Goal: Information Seeking & Learning: Learn about a topic

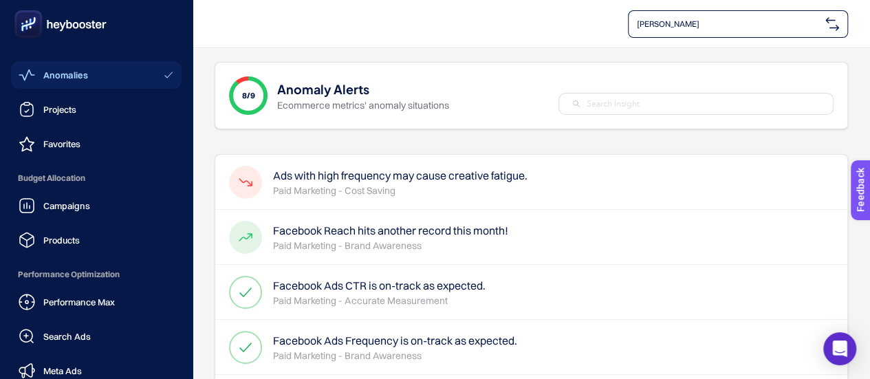
scroll to position [26, 0]
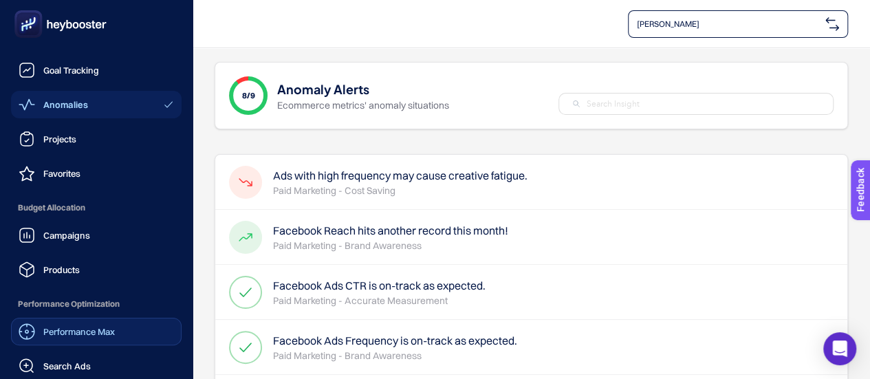
click at [88, 321] on link "Performance Max" at bounding box center [96, 332] width 171 height 28
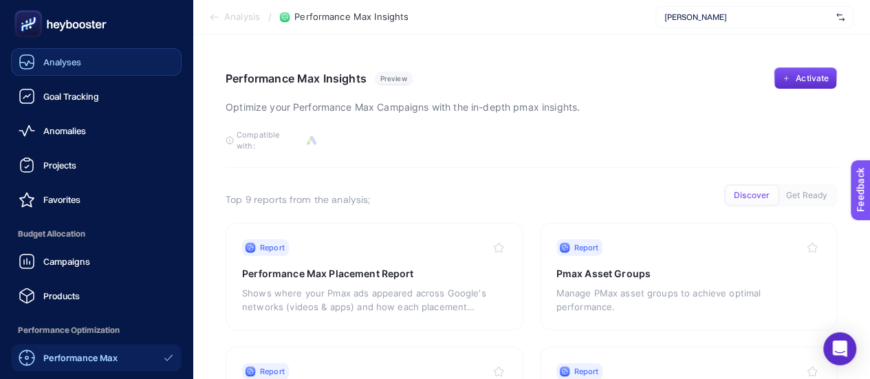
click at [94, 60] on link "Analyses" at bounding box center [96, 62] width 171 height 28
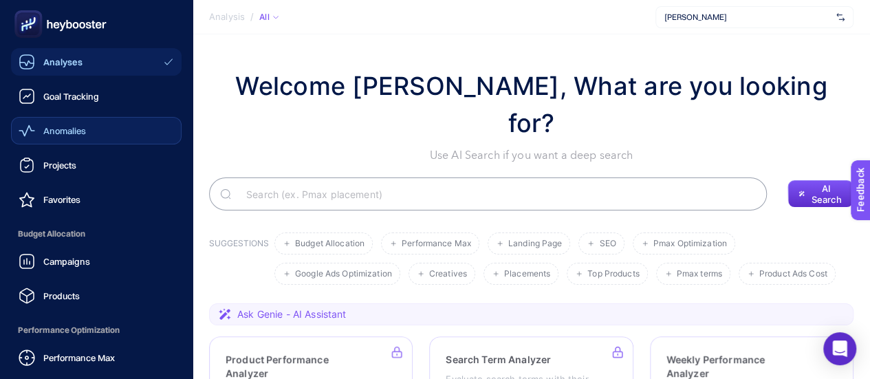
click at [83, 131] on span "Anomalies" at bounding box center [64, 130] width 43 height 11
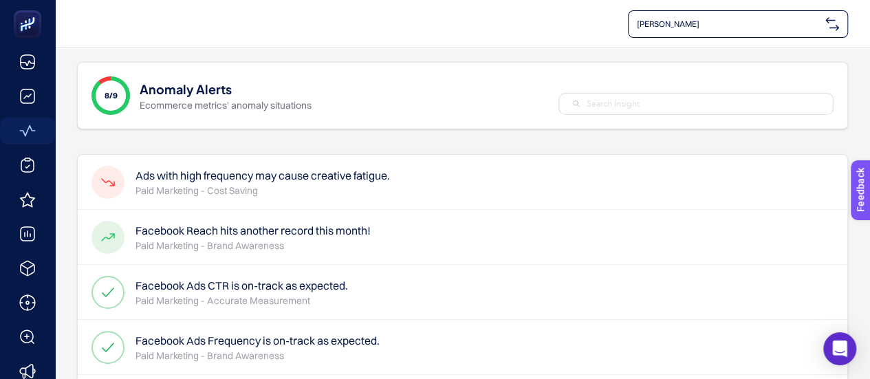
click at [355, 192] on p "Paid Marketing - Cost Saving" at bounding box center [263, 191] width 255 height 14
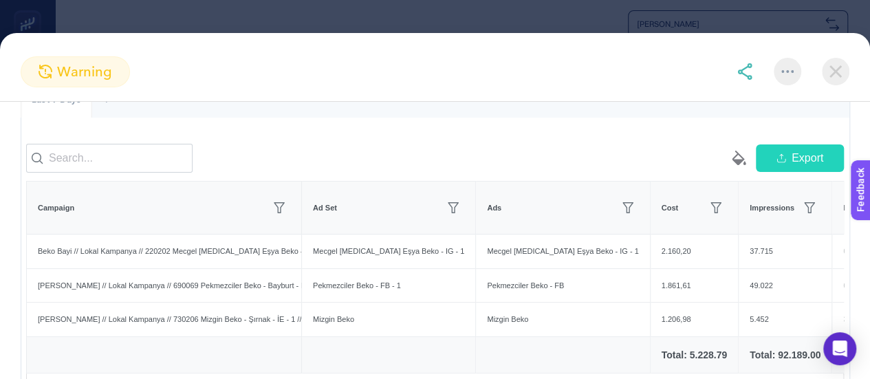
scroll to position [206, 0]
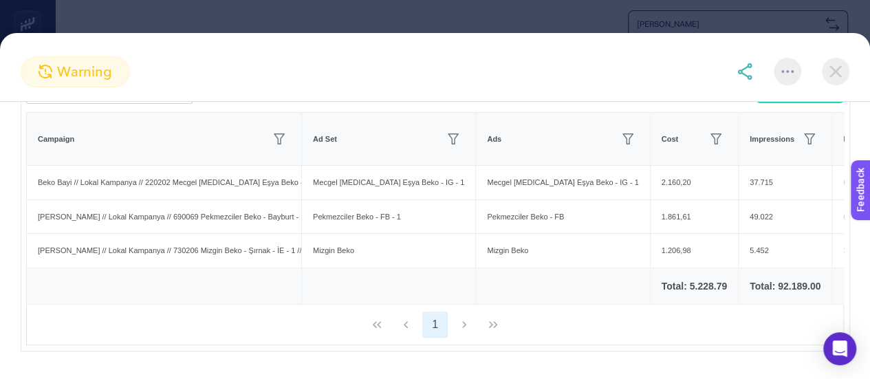
click at [458, 345] on div "1" at bounding box center [435, 325] width 817 height 40
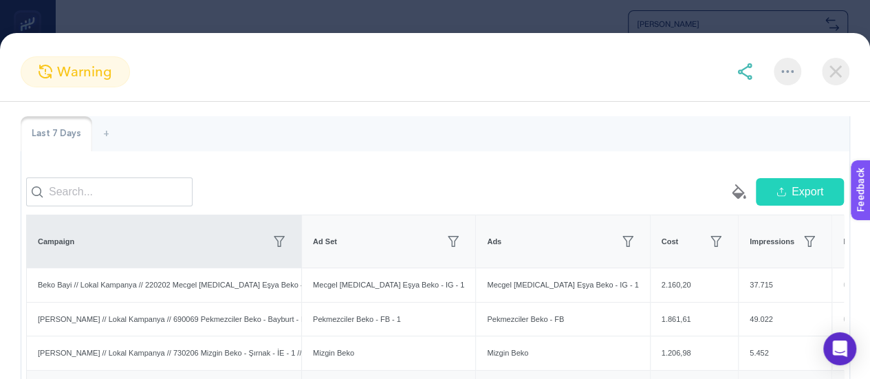
scroll to position [0, 0]
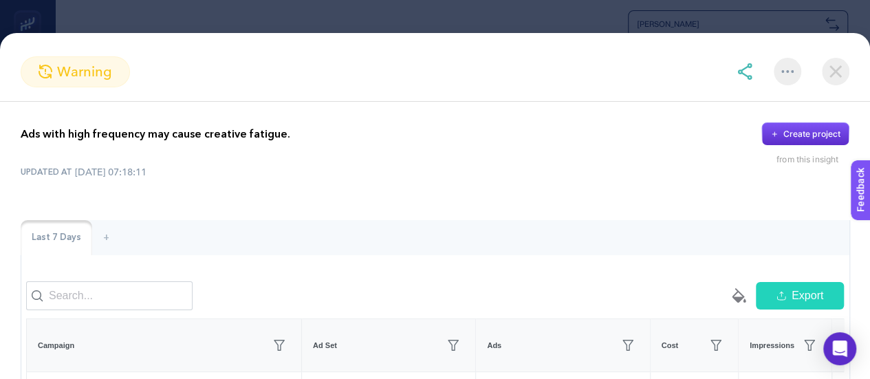
click at [165, 25] on section "warning Ads with high frequency may cause creative fatigue. Create project from…" at bounding box center [435, 189] width 870 height 379
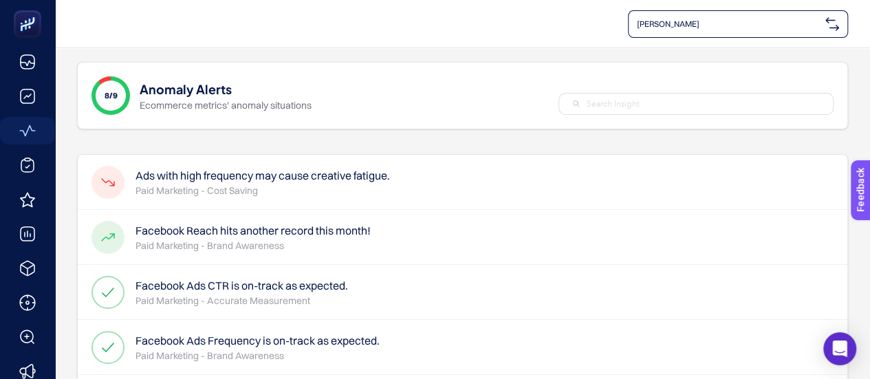
click at [192, 232] on h4 "Facebook Reach hits another record this month!" at bounding box center [253, 230] width 235 height 17
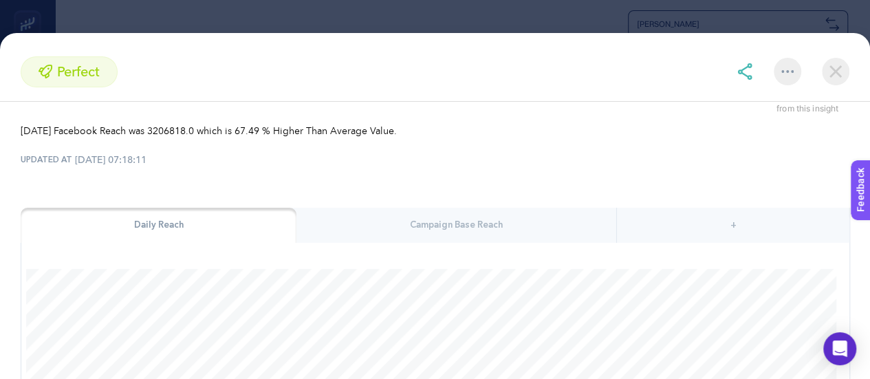
scroll to position [206, 0]
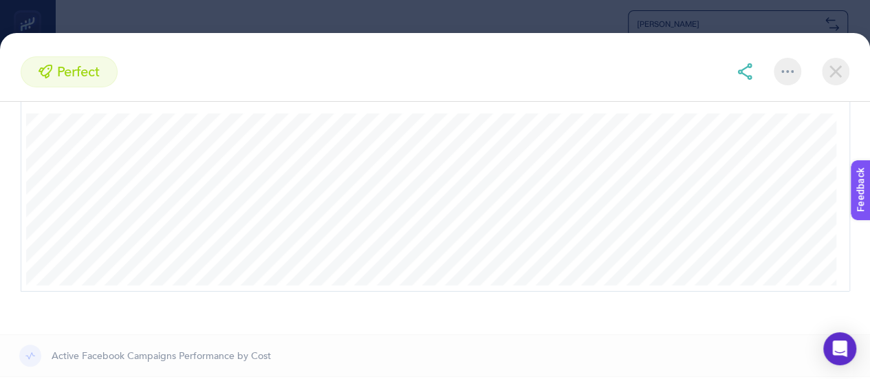
click at [381, 14] on section "perfect Facebook Reach hits another record this month! Create project from this…" at bounding box center [435, 189] width 870 height 379
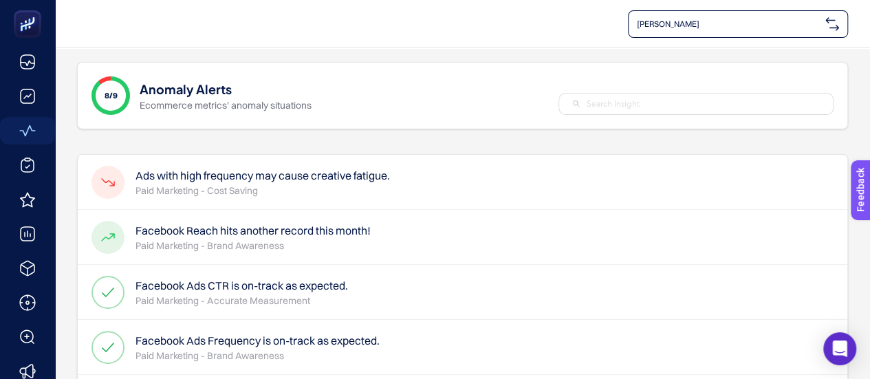
click at [271, 290] on h4 "Facebook Ads CTR is on-track as expected." at bounding box center [242, 285] width 213 height 17
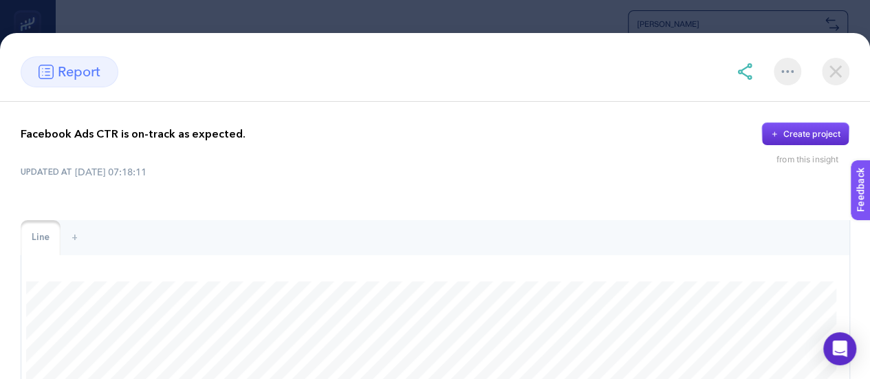
drag, startPoint x: 271, startPoint y: 289, endPoint x: 552, endPoint y: 169, distance: 305.5
click at [552, 169] on div "UPDATED AT [DATE] 07:18:11" at bounding box center [435, 172] width 829 height 14
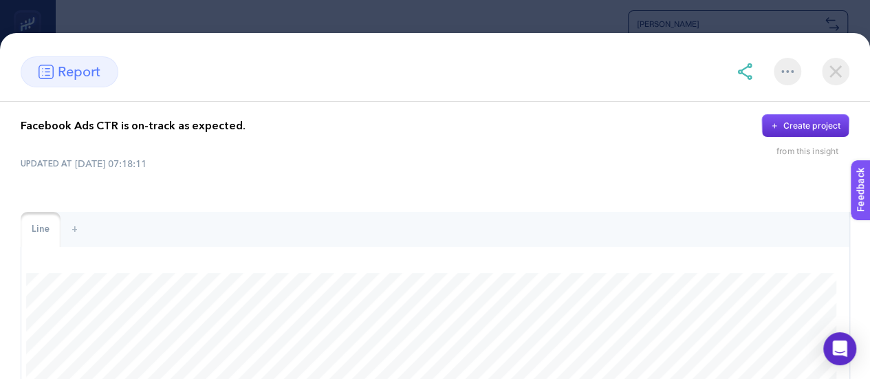
scroll to position [0, 0]
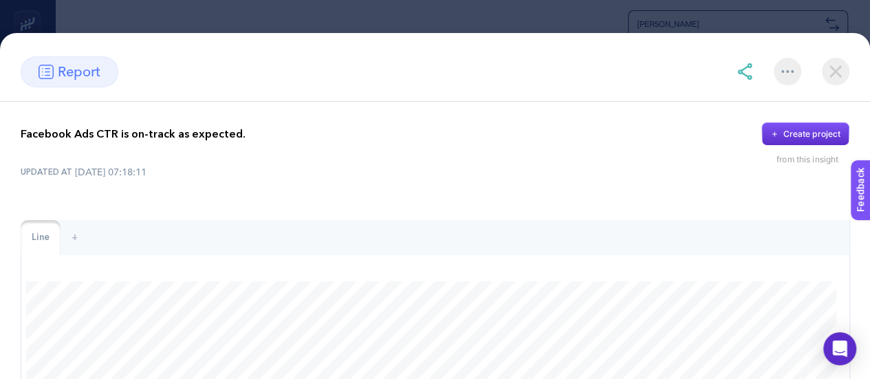
click at [498, 19] on section "report Facebook Ads CTR is on-track as expected. Create project from this insig…" at bounding box center [435, 189] width 870 height 379
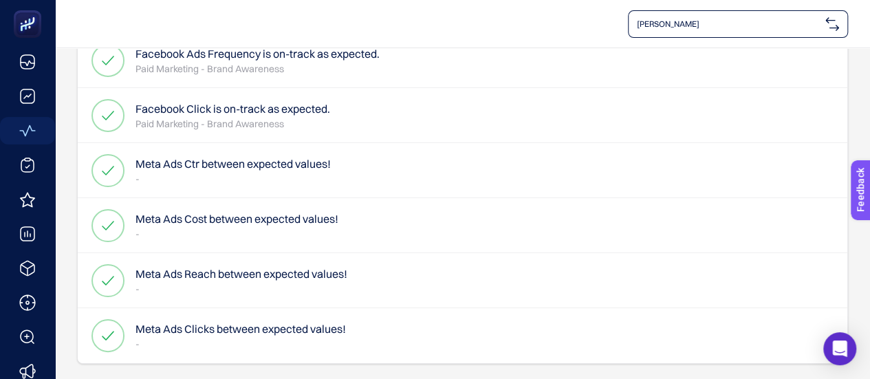
scroll to position [290, 0]
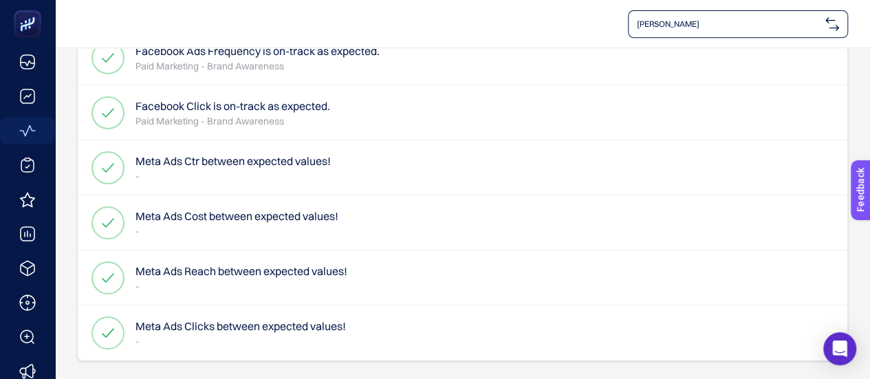
click at [302, 208] on h4 "Meta Ads Cost between expected values!" at bounding box center [237, 216] width 203 height 17
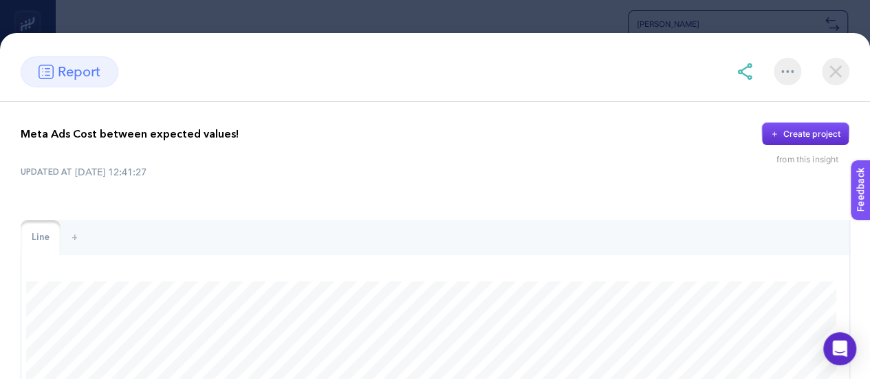
click at [495, 20] on section "report Meta Ads Cost between expected values! Create project from this insight …" at bounding box center [435, 189] width 870 height 379
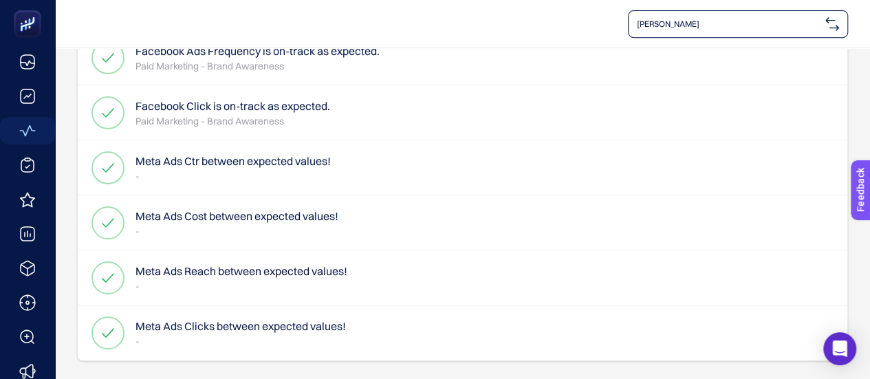
click at [281, 266] on h4 "Meta Ads Reach between expected values!" at bounding box center [242, 271] width 212 height 17
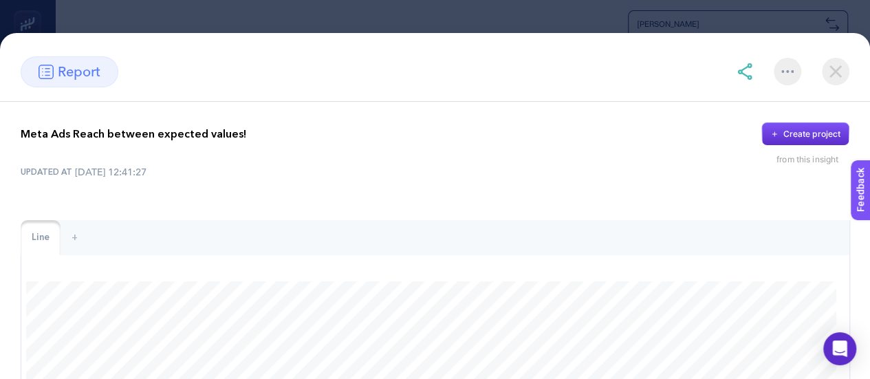
click at [441, 25] on section "report Meta Ads Reach between expected values! Create project from this insight…" at bounding box center [435, 189] width 870 height 379
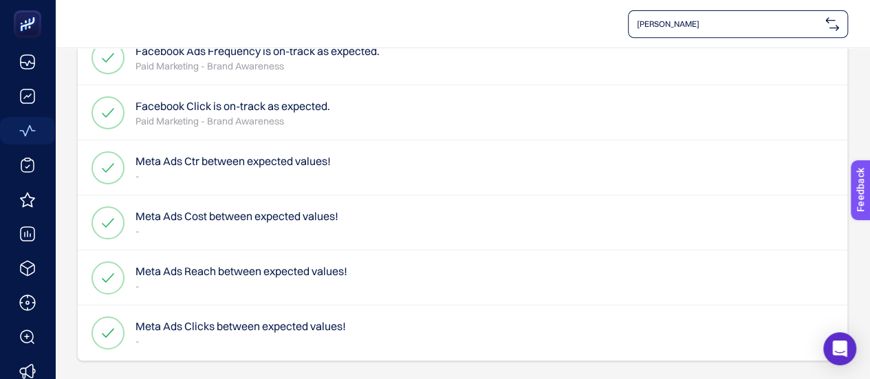
click at [257, 321] on h4 "Meta Ads Clicks between expected values!" at bounding box center [241, 326] width 211 height 17
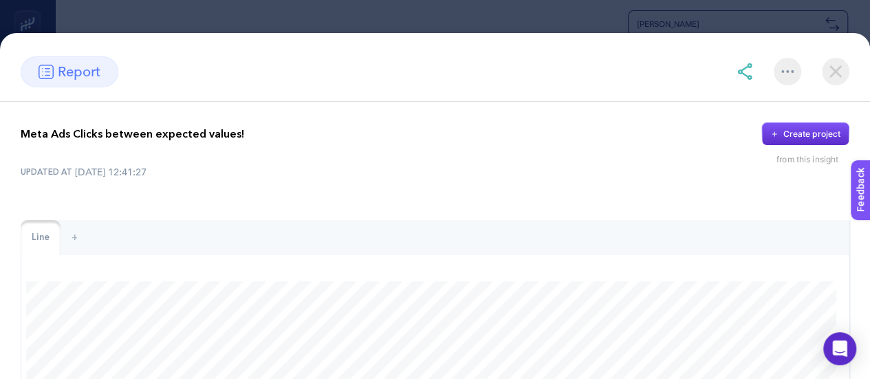
click at [361, 23] on section "report Meta Ads Clicks between expected values! Create project from this insigh…" at bounding box center [435, 189] width 870 height 379
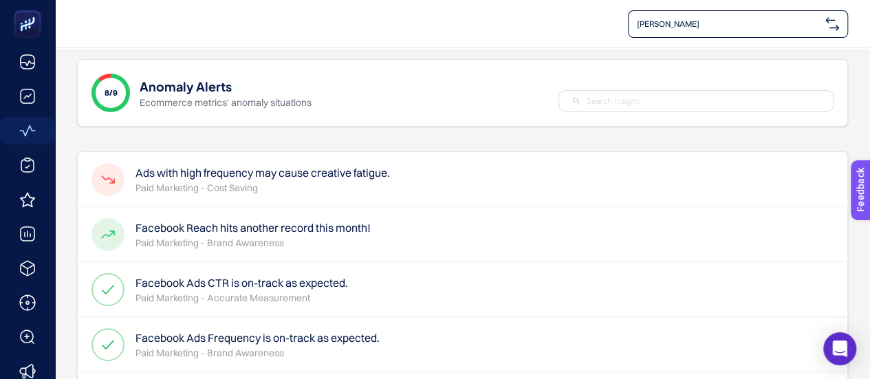
scroll to position [0, 0]
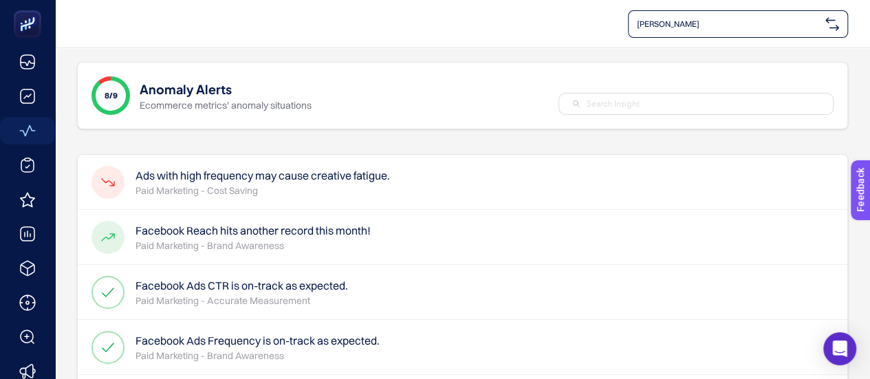
click at [253, 175] on h4 "Ads with high frequency may cause creative fatigue." at bounding box center [263, 175] width 255 height 17
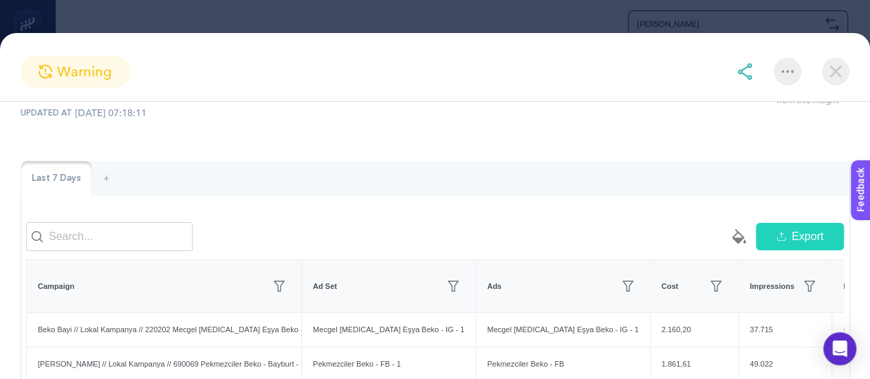
scroll to position [54, 0]
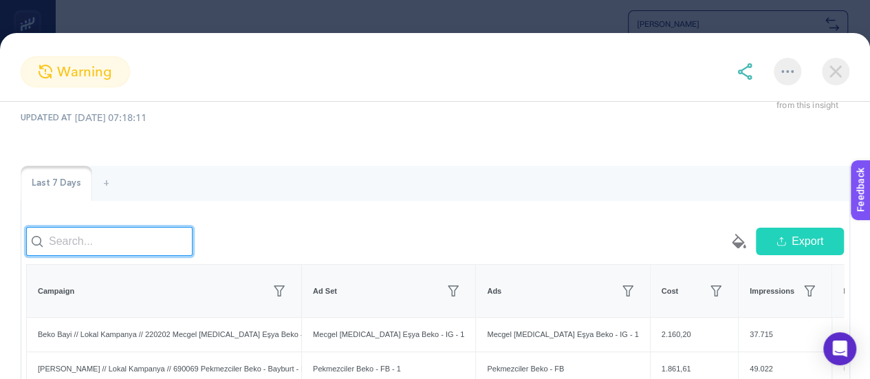
click at [138, 242] on input at bounding box center [109, 241] width 167 height 29
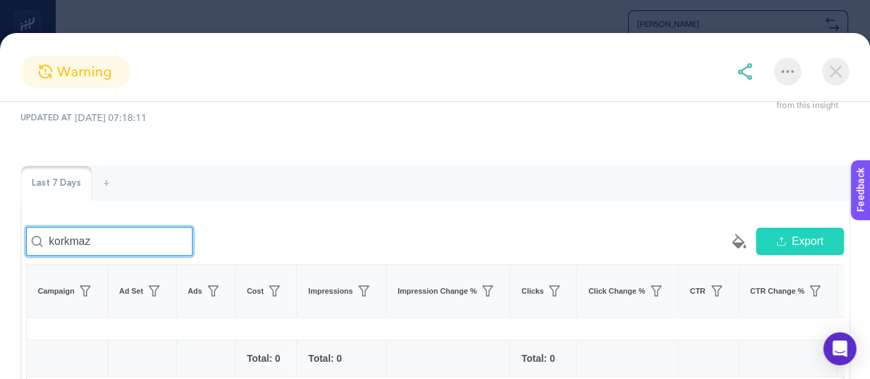
type input "korkmaz"
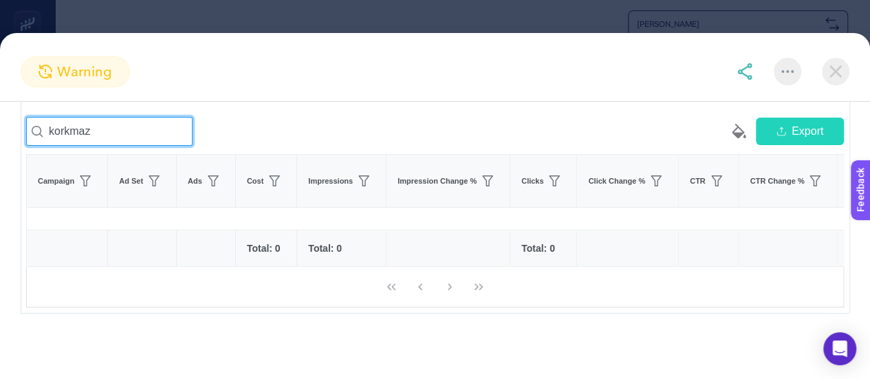
click at [160, 132] on input "korkmaz" at bounding box center [109, 131] width 167 height 29
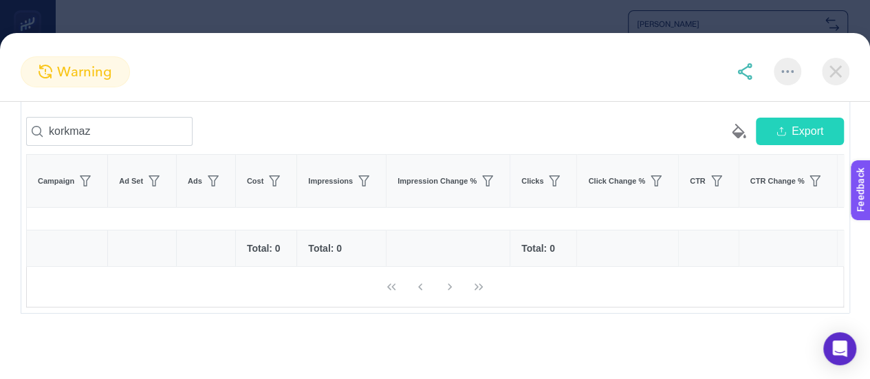
click at [251, 128] on div "korkmaz" at bounding box center [230, 131] width 409 height 29
click at [198, 19] on section "warning Ads with high frequency may cause creative fatigue. Create project from…" at bounding box center [435, 189] width 870 height 379
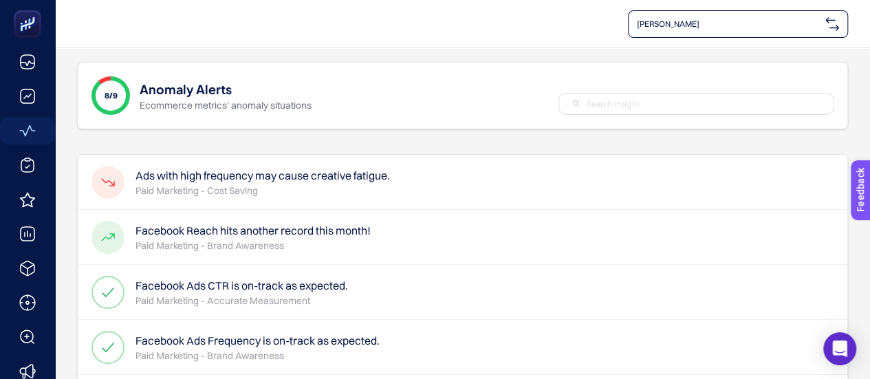
click at [160, 89] on h1 "Anomaly Alerts" at bounding box center [186, 88] width 92 height 19
click at [838, 22] on img at bounding box center [833, 24] width 14 height 14
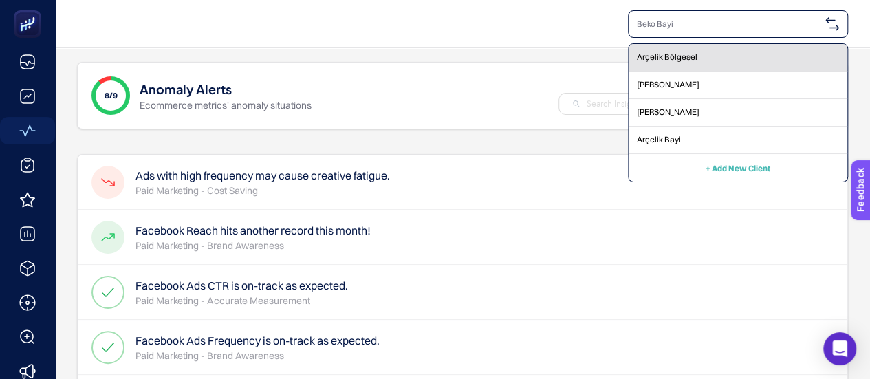
click at [680, 64] on div "Arçelik Bölgesel" at bounding box center [738, 58] width 219 height 28
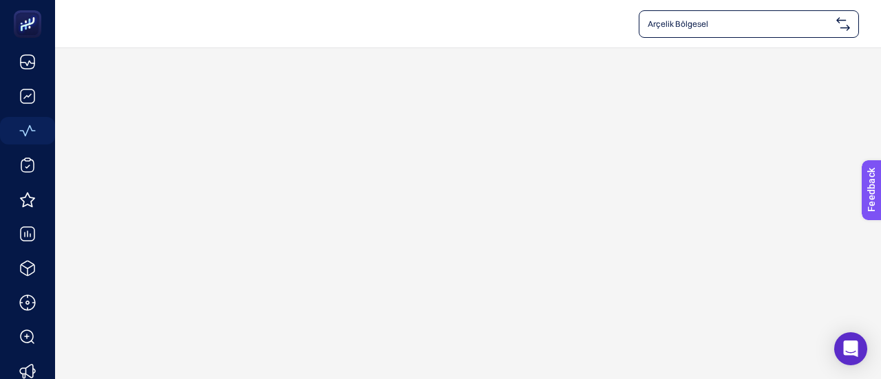
click at [830, 23] on span "Arçelik Bölgesel" at bounding box center [738, 24] width 183 height 11
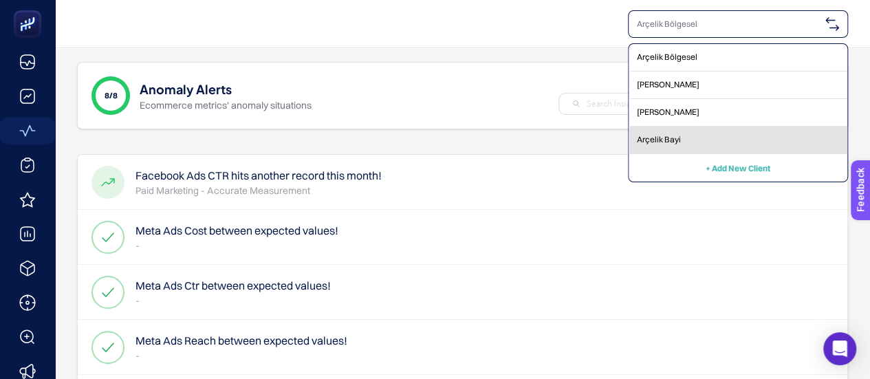
click at [679, 145] on span "Arçelik Bayi" at bounding box center [659, 139] width 44 height 11
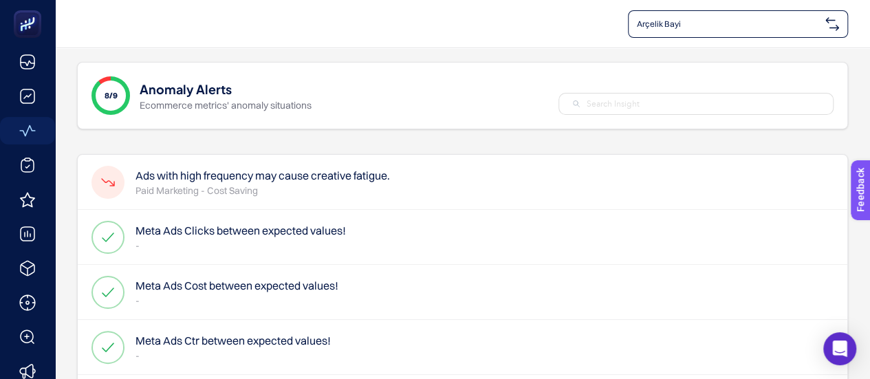
click at [226, 188] on p "Paid Marketing - Cost Saving" at bounding box center [263, 191] width 255 height 14
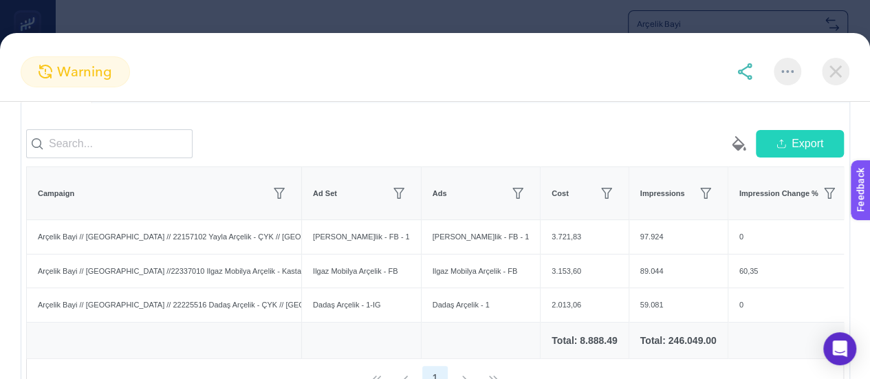
scroll to position [123, 0]
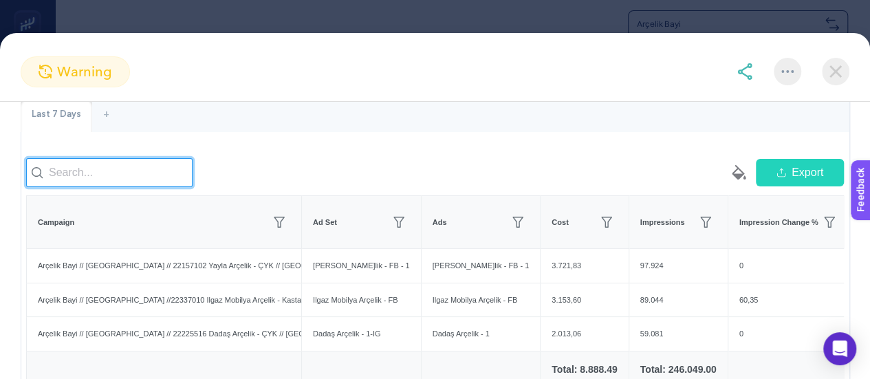
click at [142, 178] on input at bounding box center [109, 172] width 167 height 29
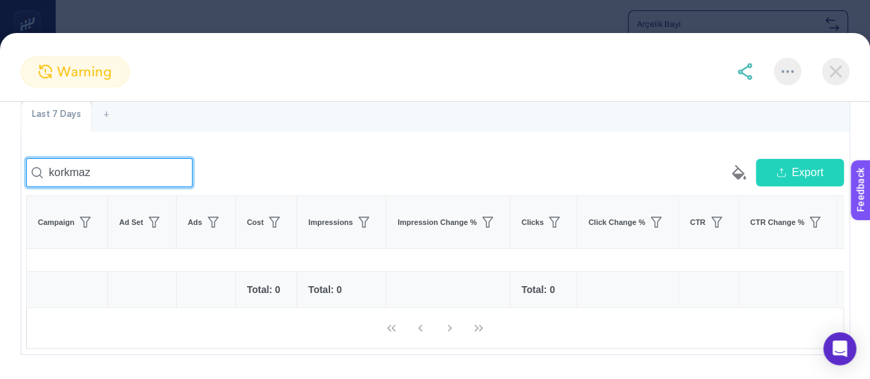
type input "korkmaz"
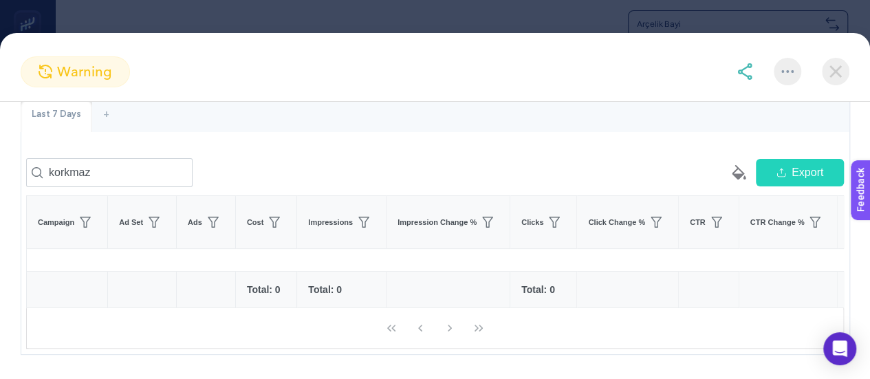
click at [276, 154] on div "Last 7 Days + korkmaz empty paint-bucket-solid Export Campaign Ad Set Ads Cost …" at bounding box center [435, 226] width 829 height 259
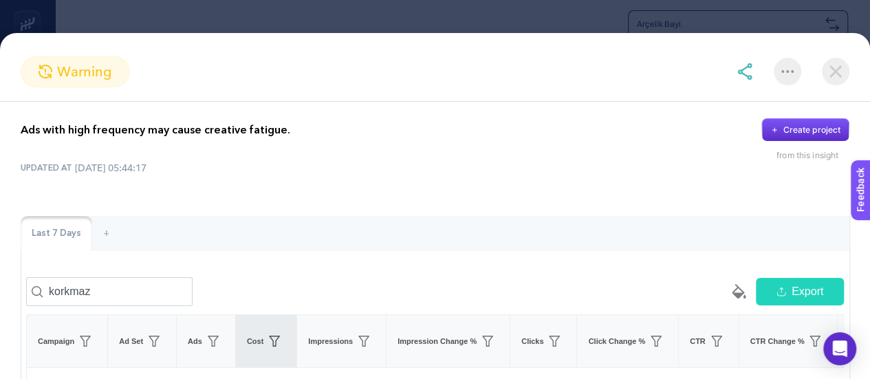
scroll to position [0, 0]
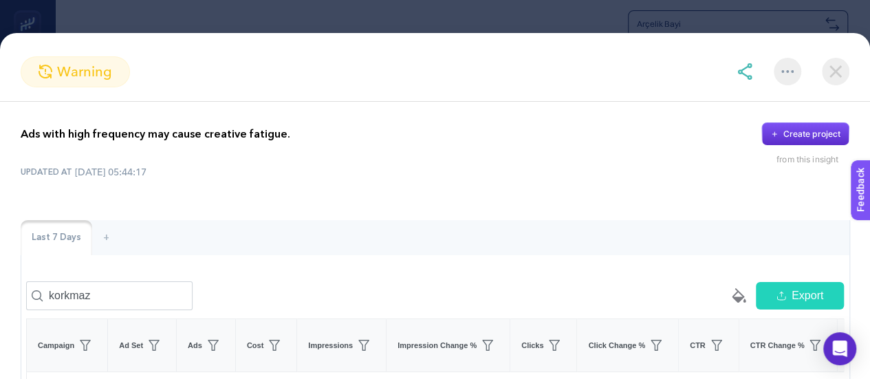
click at [69, 229] on div "Last 7 Days" at bounding box center [57, 238] width 72 height 36
click at [103, 232] on div "+" at bounding box center [106, 238] width 28 height 36
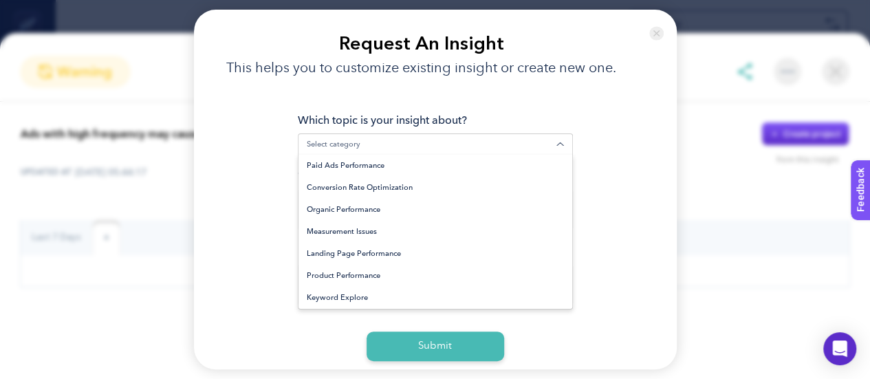
click at [350, 156] on div "Loading..." at bounding box center [435, 144] width 275 height 22
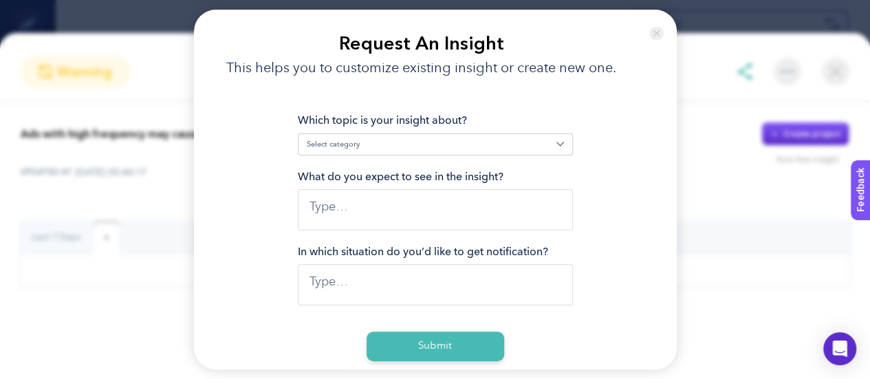
click at [140, 236] on section "Request An Insight This helps you to customize existing insight or create new o…" at bounding box center [435, 189] width 870 height 379
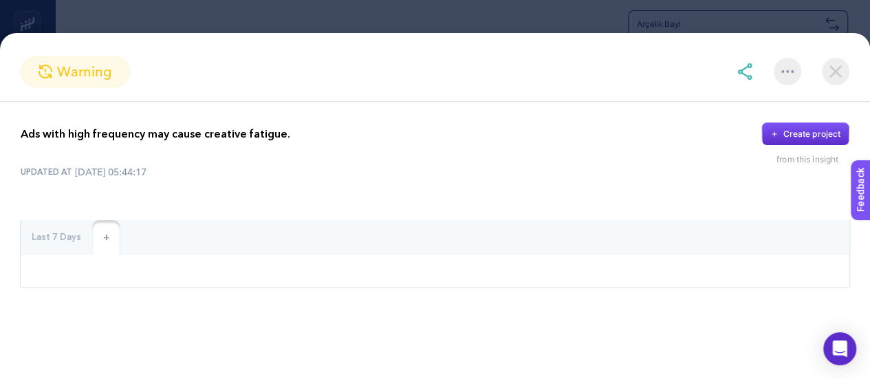
scroll to position [206, 0]
click at [163, 26] on section "warning Ads with high frequency may cause creative fatigue. Create project from…" at bounding box center [435, 189] width 870 height 379
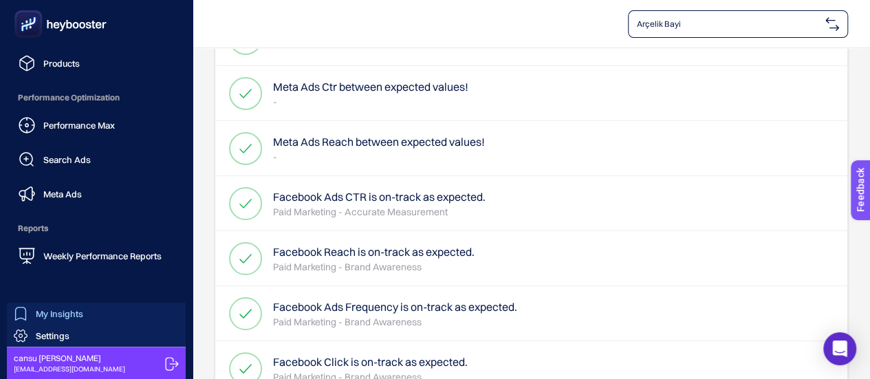
scroll to position [275, 0]
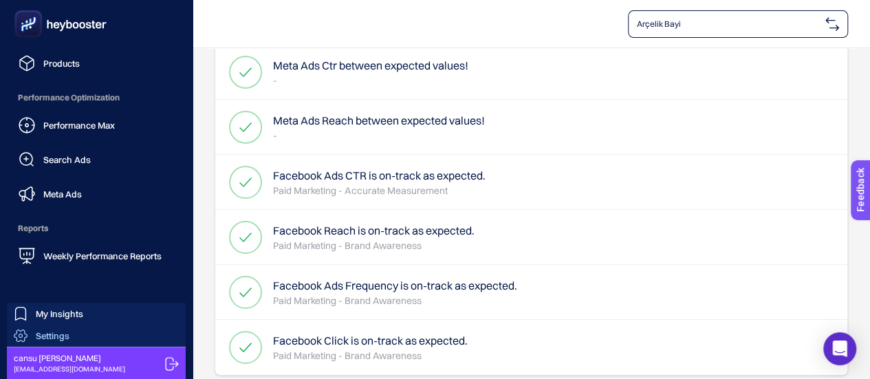
click at [47, 332] on span "Settings" at bounding box center [53, 335] width 34 height 11
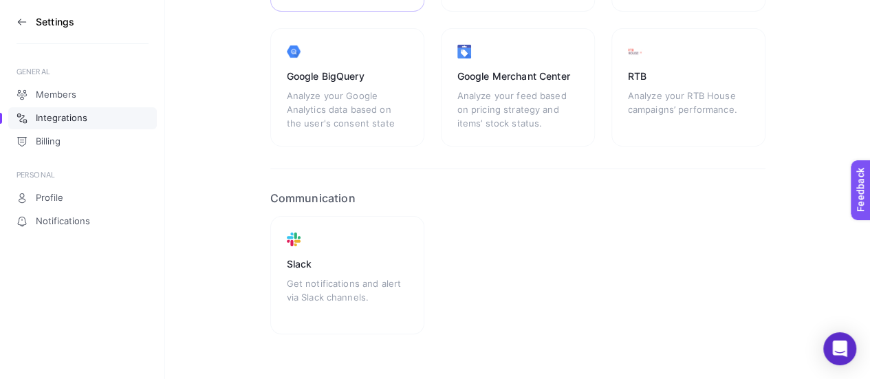
scroll to position [405, 0]
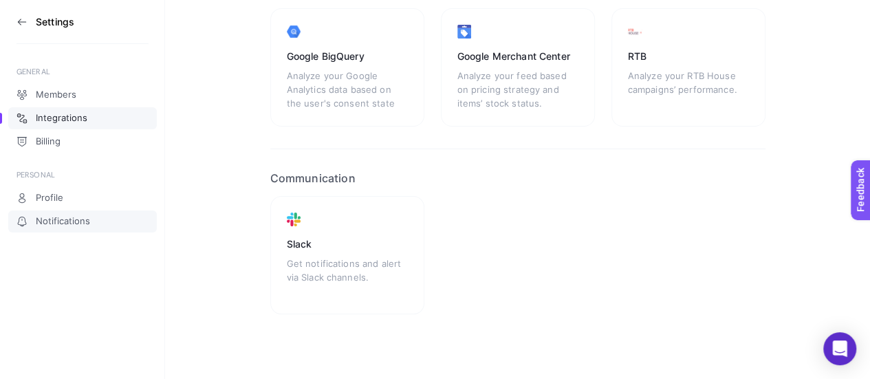
click at [69, 220] on span "Notifications" at bounding box center [63, 221] width 54 height 11
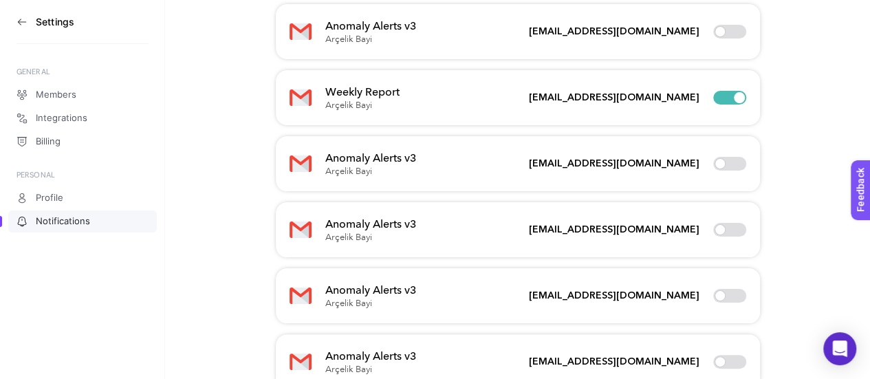
scroll to position [138, 0]
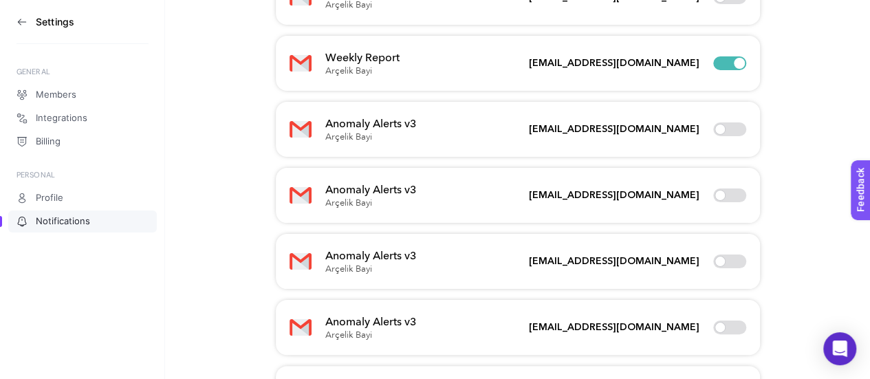
click at [734, 194] on div "[EMAIL_ADDRESS][DOMAIN_NAME]" at bounding box center [637, 196] width 217 height 14
drag, startPoint x: 717, startPoint y: 190, endPoint x: 744, endPoint y: 195, distance: 27.4
click at [744, 195] on div "[EMAIL_ADDRESS][DOMAIN_NAME]" at bounding box center [637, 196] width 217 height 14
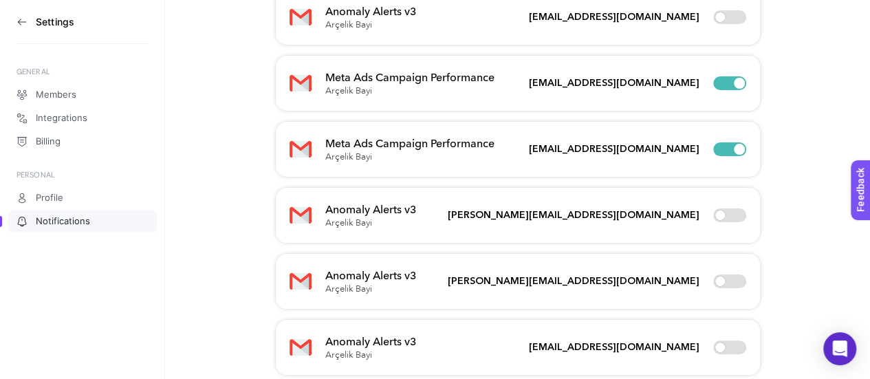
scroll to position [1060, 0]
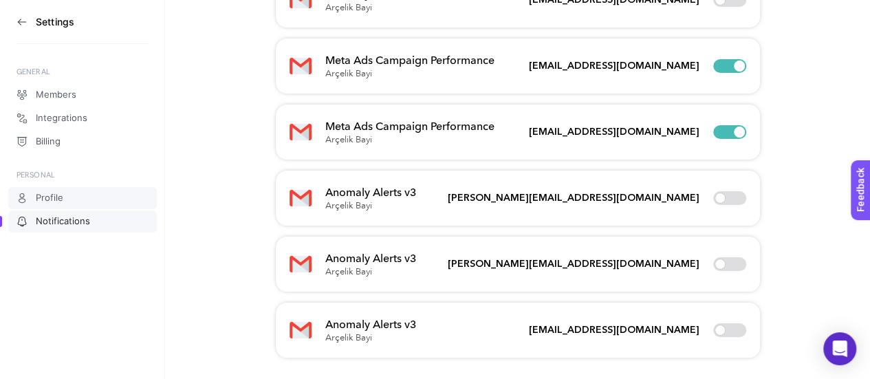
click at [66, 200] on link "Profile" at bounding box center [82, 198] width 149 height 22
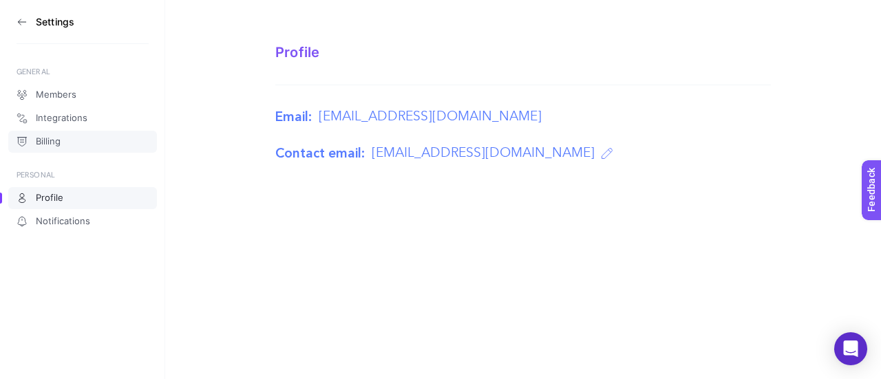
click at [65, 144] on link "Billing" at bounding box center [82, 142] width 149 height 22
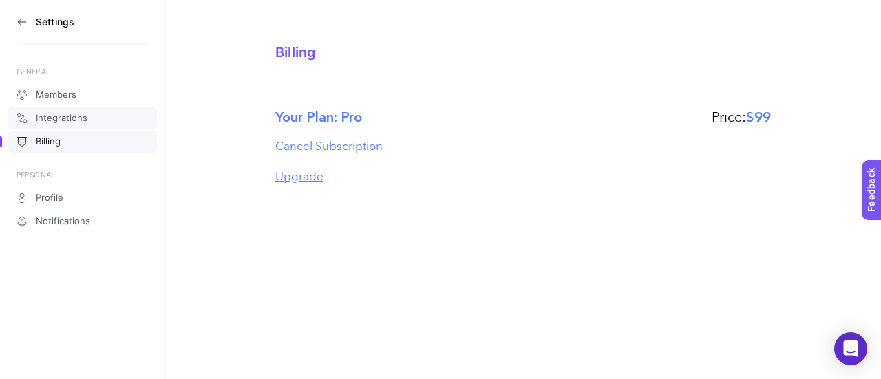
click at [80, 109] on link "Integrations" at bounding box center [82, 118] width 149 height 22
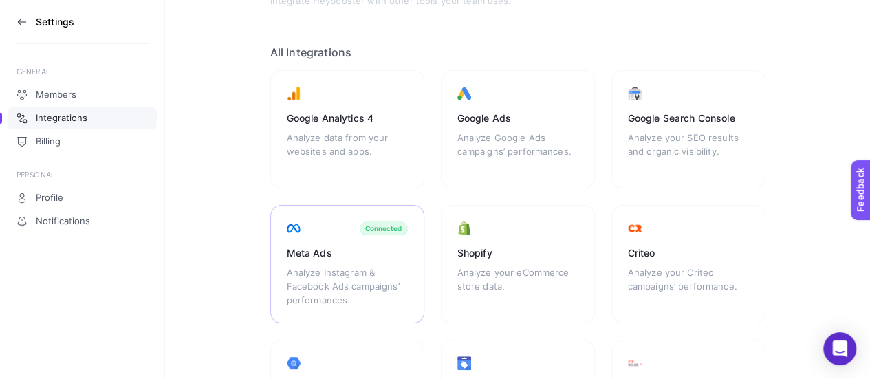
scroll to position [206, 0]
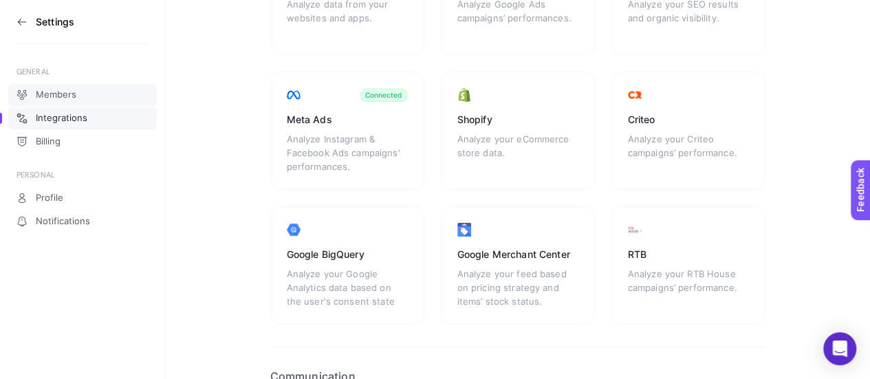
click at [40, 91] on span "Members" at bounding box center [56, 94] width 41 height 11
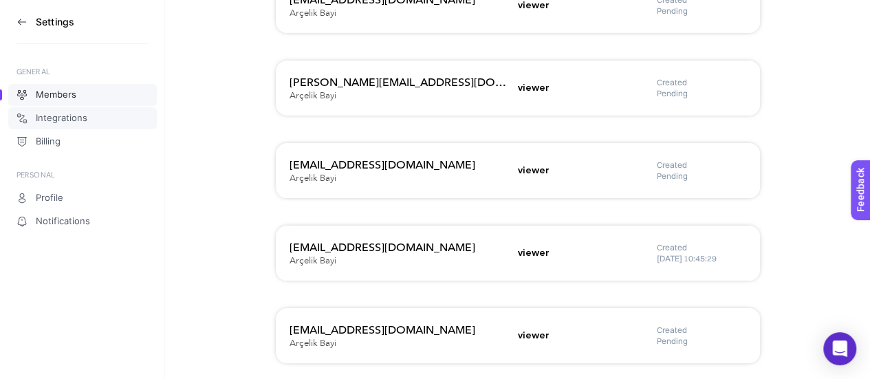
click at [58, 122] on span "Integrations" at bounding box center [62, 118] width 52 height 11
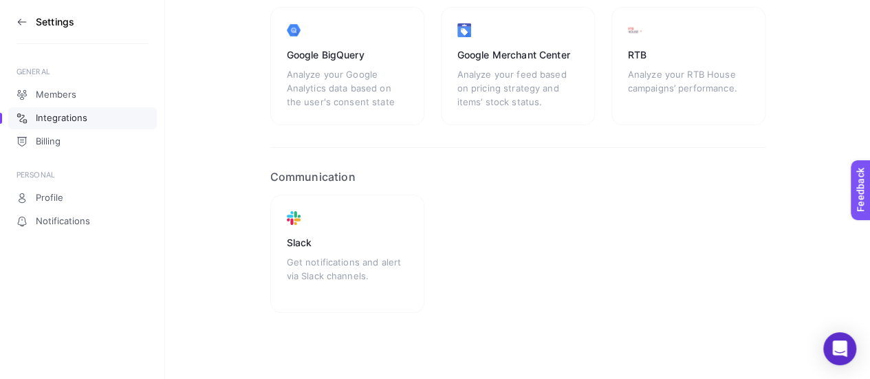
scroll to position [405, 0]
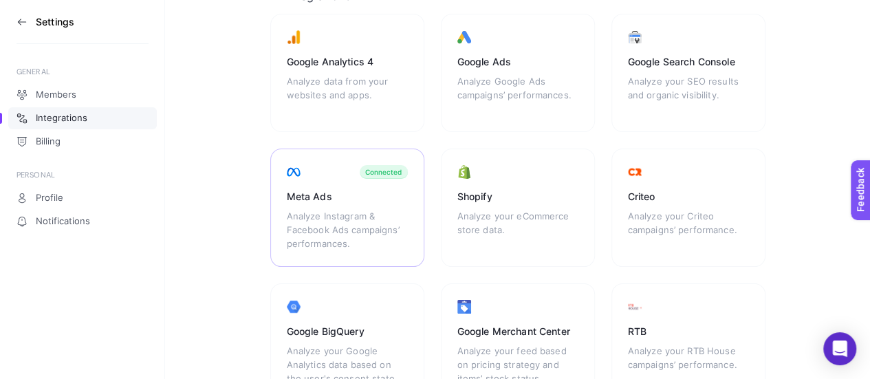
click at [299, 196] on div "Meta Ads" at bounding box center [347, 197] width 121 height 14
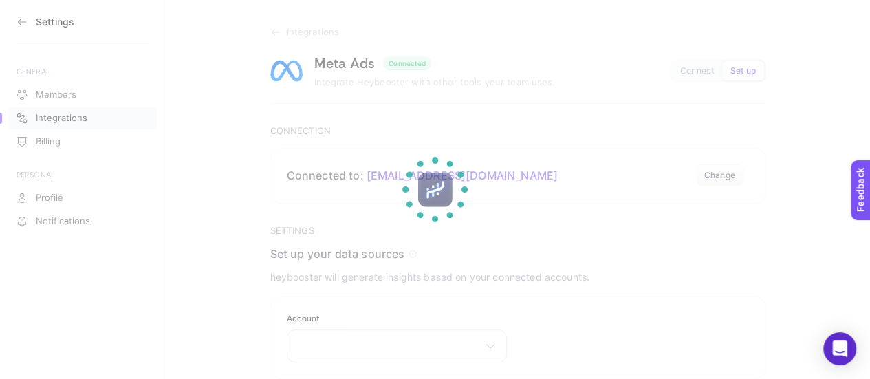
scroll to position [16, 0]
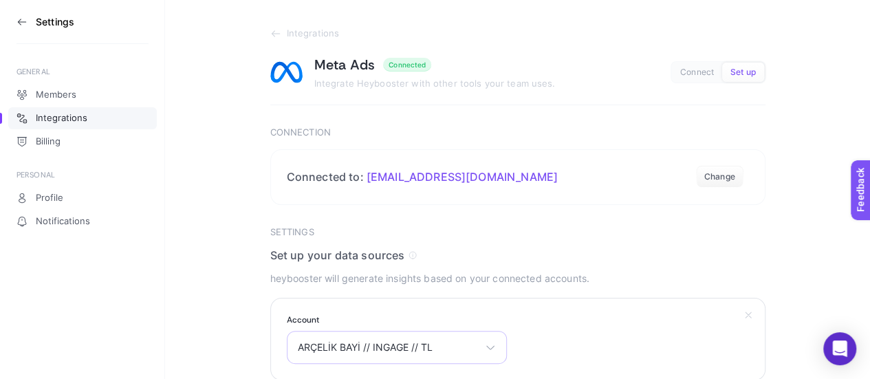
click at [483, 341] on div "ARÇELİK BAYİ // INGAGE // TL Tunalar Fiat ARTER // INGAGE // TL TANI CUSTOM AUD…" at bounding box center [397, 347] width 220 height 33
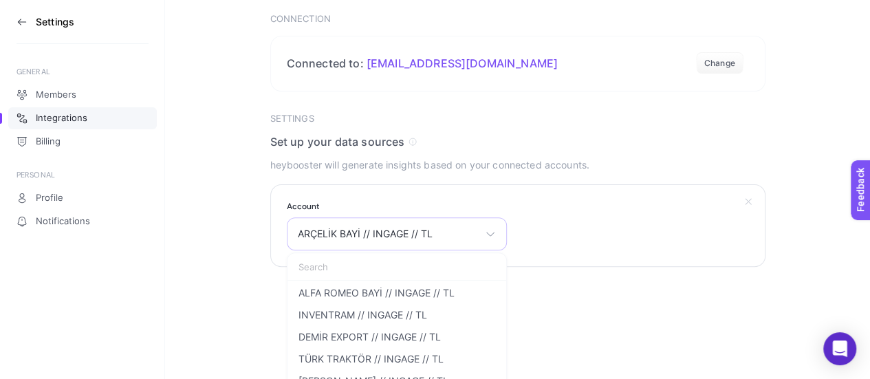
scroll to position [138, 0]
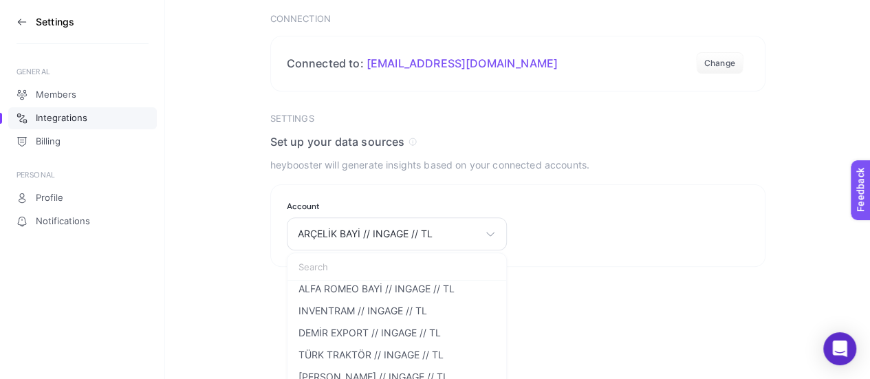
click at [634, 250] on html "Settings GENERAL Members Integrations Billing PERSONAL Profile Notifications In…" at bounding box center [435, 60] width 870 height 379
click at [590, 217] on section "Account ARÇELİK BAYİ // INGAGE // TL Tunalar Fiat ARTER // INGAGE // TL TANI CU…" at bounding box center [517, 225] width 495 height 83
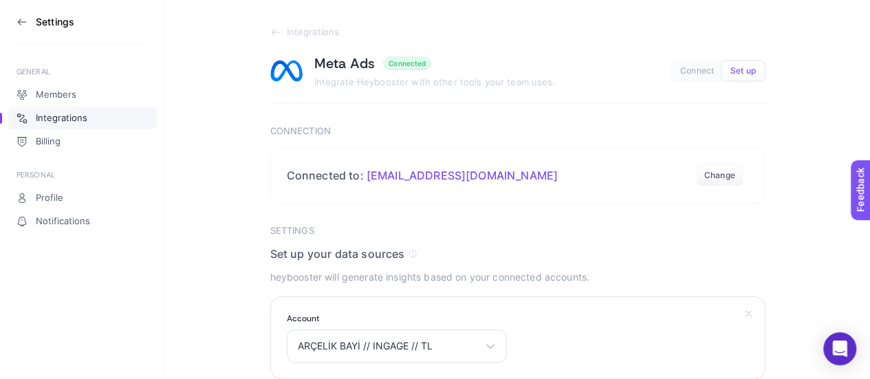
scroll to position [16, 0]
click at [479, 345] on div "ARÇELİK BAYİ // INGAGE // TL Tunalar Fiat ARTER // INGAGE // TL TANI CUSTOM AUD…" at bounding box center [397, 347] width 220 height 33
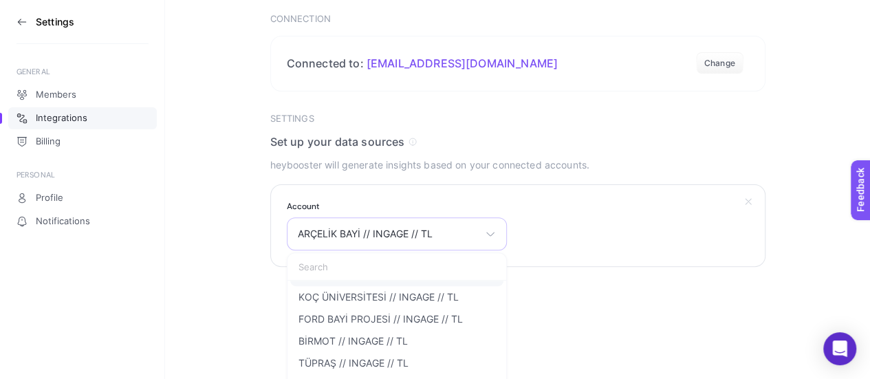
scroll to position [550, 0]
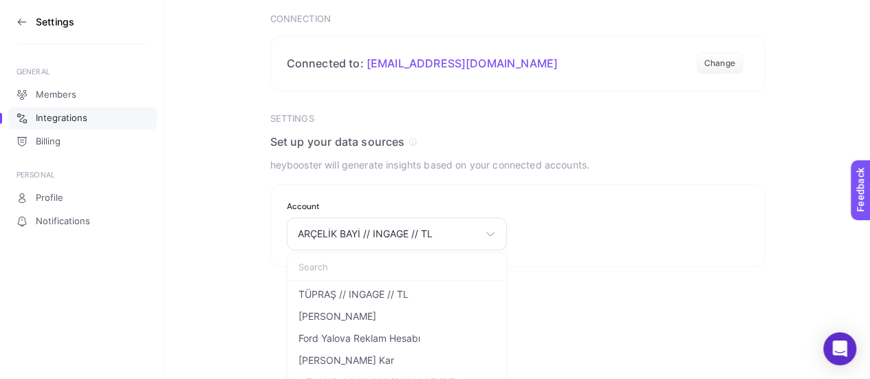
click at [219, 250] on html "Settings GENERAL Members Integrations Billing PERSONAL Profile Notifications In…" at bounding box center [435, 60] width 870 height 379
click at [217, 204] on section "Integrations Meta Ads Connected Integrate Heybooster with other tools your team…" at bounding box center [517, 69] width 705 height 396
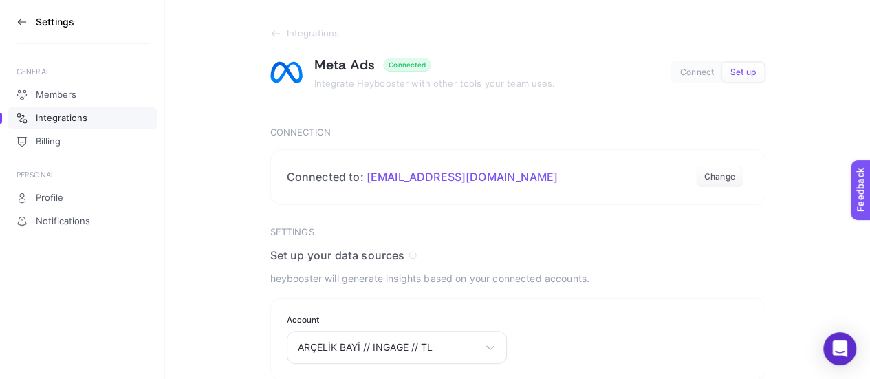
click at [689, 67] on span "Connect" at bounding box center [698, 72] width 34 height 10
click at [723, 65] on button "Set up" at bounding box center [744, 72] width 42 height 19
click at [67, 97] on span "Members" at bounding box center [56, 94] width 41 height 11
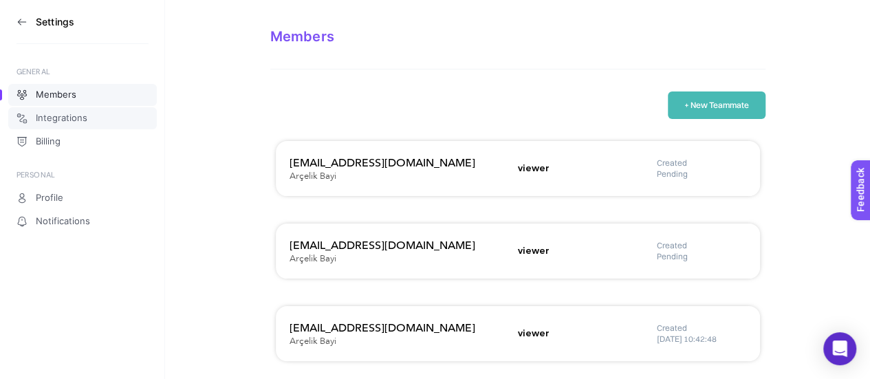
click at [69, 119] on span "Integrations" at bounding box center [62, 118] width 52 height 11
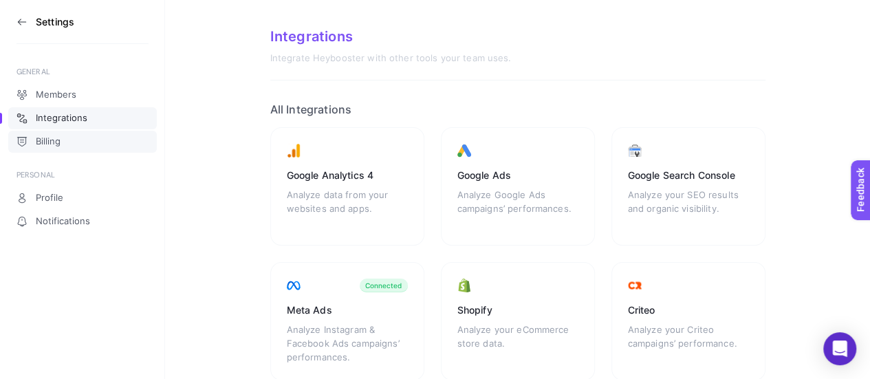
click at [58, 140] on span "Billing" at bounding box center [48, 141] width 25 height 11
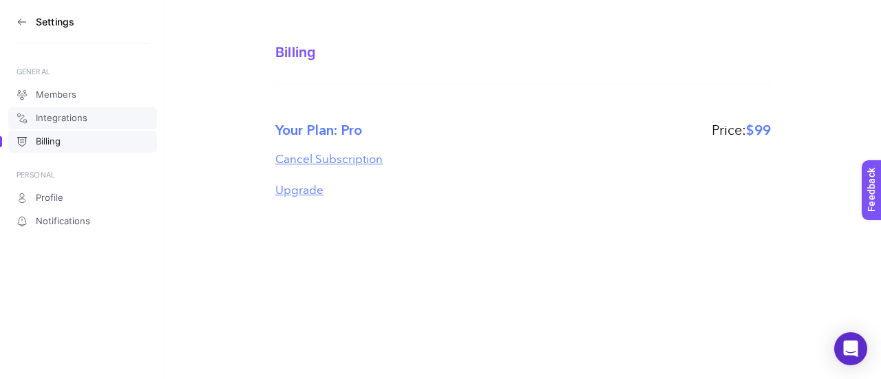
click at [66, 118] on span "Integrations" at bounding box center [62, 118] width 52 height 11
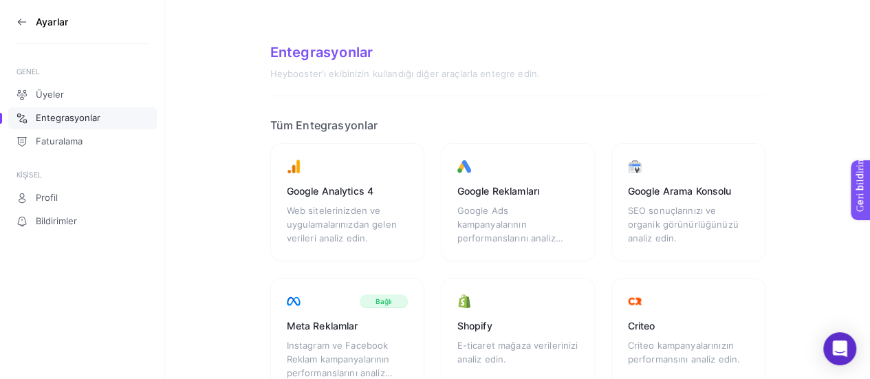
click at [712, 90] on div "Entegrasyonlar Heybooster'ı ekibinizin kullandığı diğer araçlarla entegre edin." at bounding box center [517, 70] width 495 height 52
click at [13, 23] on aside "Ayarlar GENEL Üyeler Entegrasyonlar Faturalama KİŞİSEL Profil Bildirimler" at bounding box center [82, 189] width 165 height 379
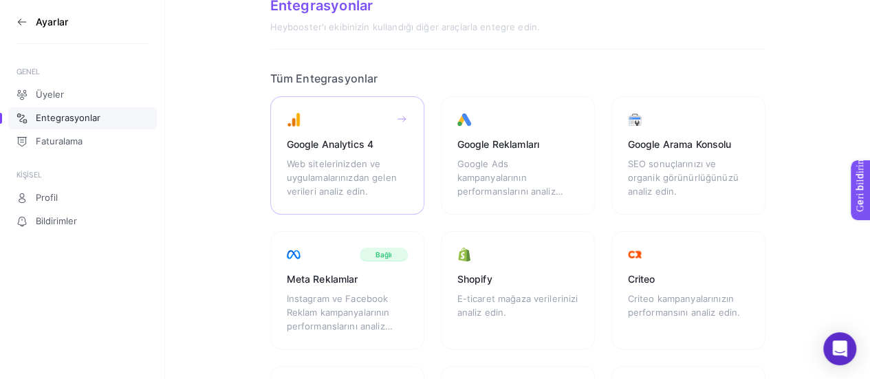
scroll to position [69, 0]
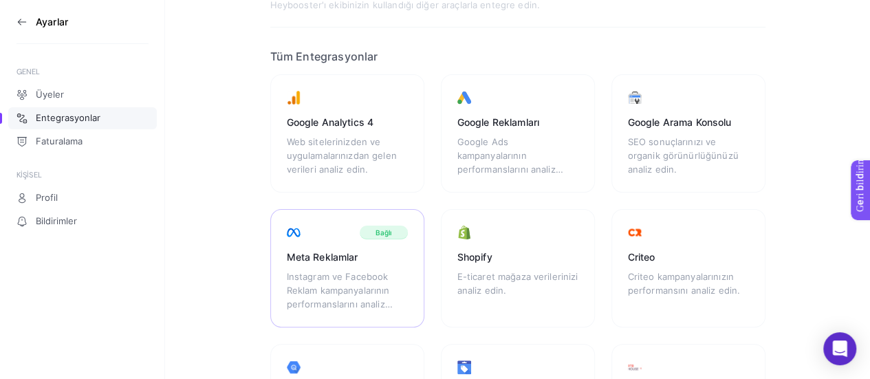
click at [323, 305] on font "Instagram ve Facebook Reklam kampanyalarının performanslarını analiz edin." at bounding box center [340, 297] width 106 height 52
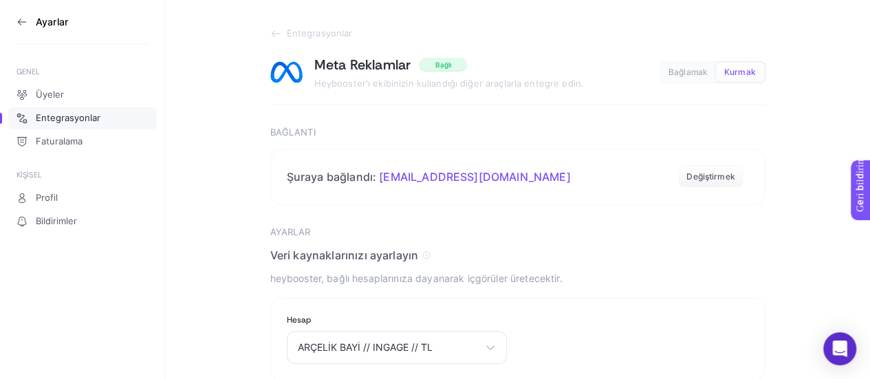
click at [78, 119] on font "Entegrasyonlar" at bounding box center [68, 117] width 65 height 11
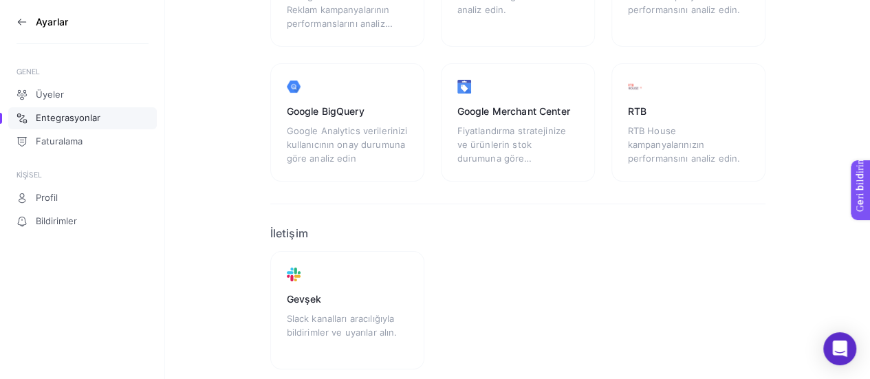
scroll to position [405, 0]
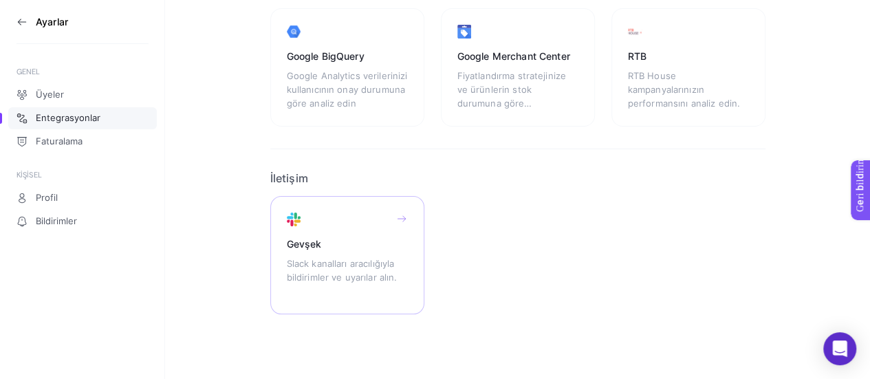
click at [325, 261] on font "Slack kanalları aracılığıyla bildirimler ve uyarılar alın." at bounding box center [342, 270] width 111 height 25
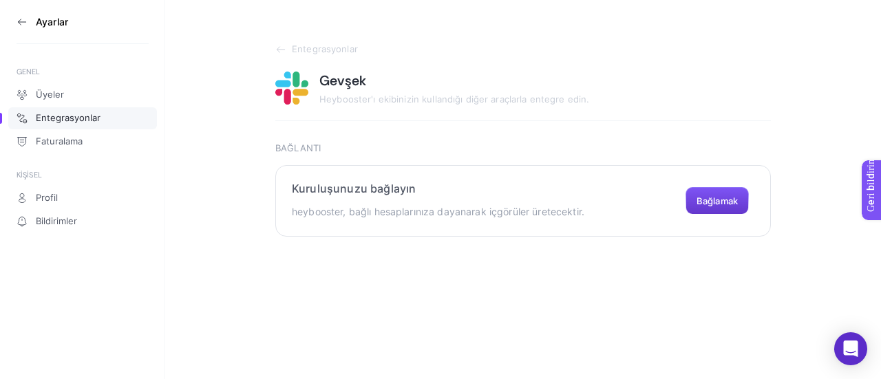
click at [704, 207] on button "Bağlamak" at bounding box center [716, 201] width 63 height 28
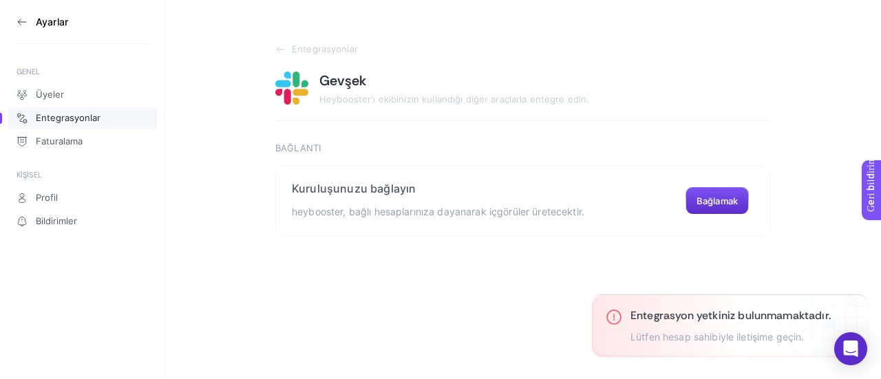
click at [255, 262] on div "Ayarlar GENEL Üyeler Entegrasyonlar Faturalama KİŞİSEL Profil Bildirimler Enteg…" at bounding box center [440, 189] width 881 height 379
click at [93, 197] on link "Profil" at bounding box center [82, 198] width 149 height 22
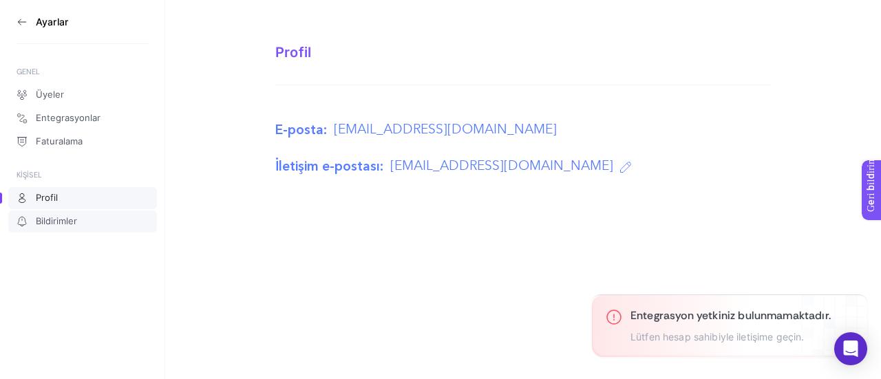
click at [74, 225] on font "Bildirimler" at bounding box center [56, 220] width 41 height 11
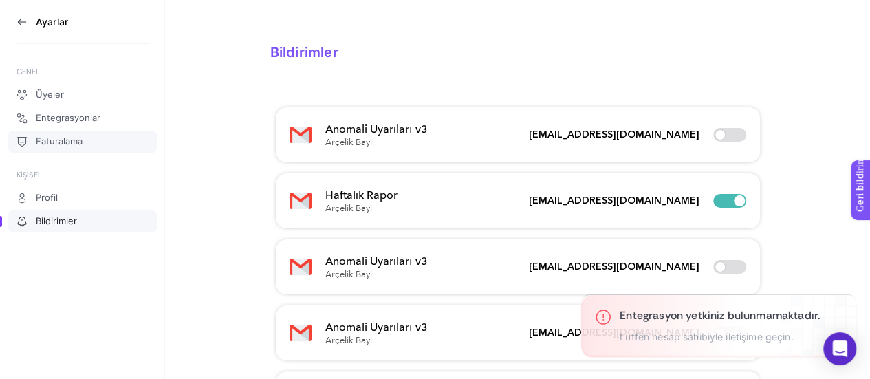
click at [83, 142] on link "Faturalama" at bounding box center [82, 142] width 149 height 22
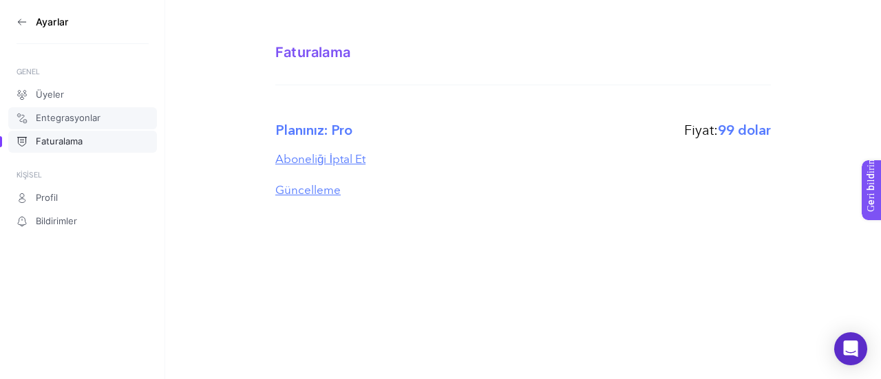
click at [82, 114] on font "Entegrasyonlar" at bounding box center [68, 117] width 65 height 11
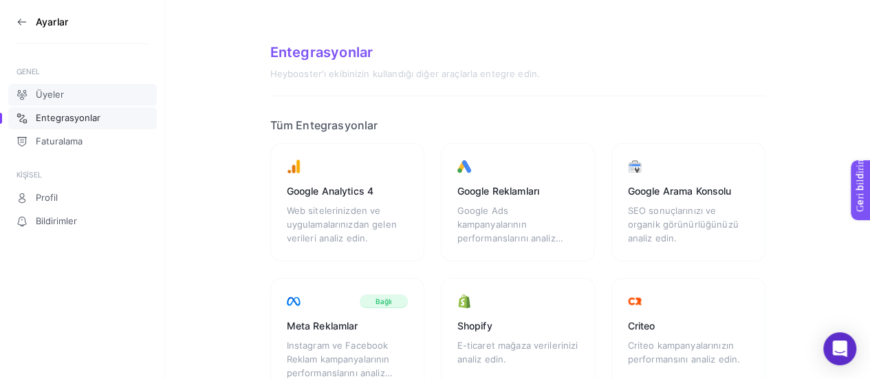
click at [61, 96] on font "Üyeler" at bounding box center [50, 94] width 28 height 11
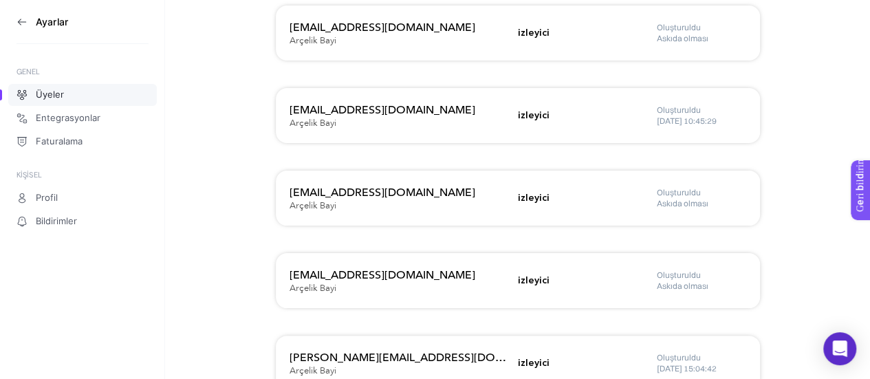
scroll to position [928, 0]
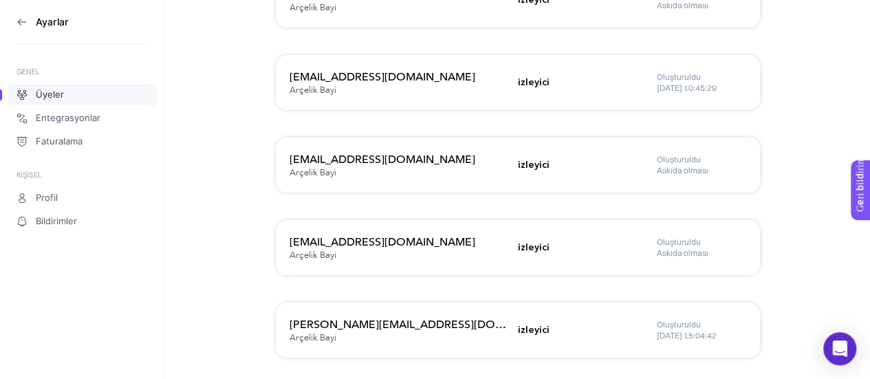
click at [25, 23] on icon at bounding box center [22, 22] width 11 height 11
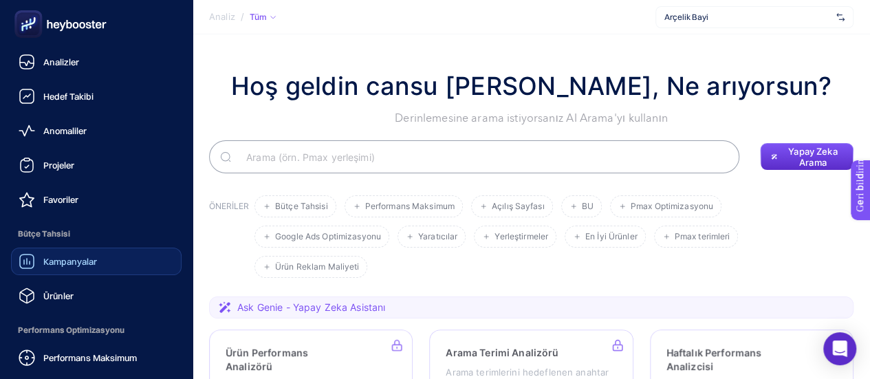
click at [95, 257] on font "Kampanyalar" at bounding box center [70, 261] width 54 height 11
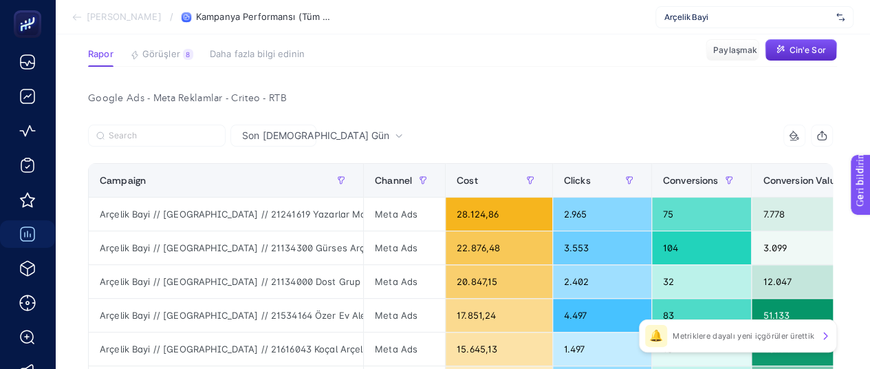
scroll to position [69, 0]
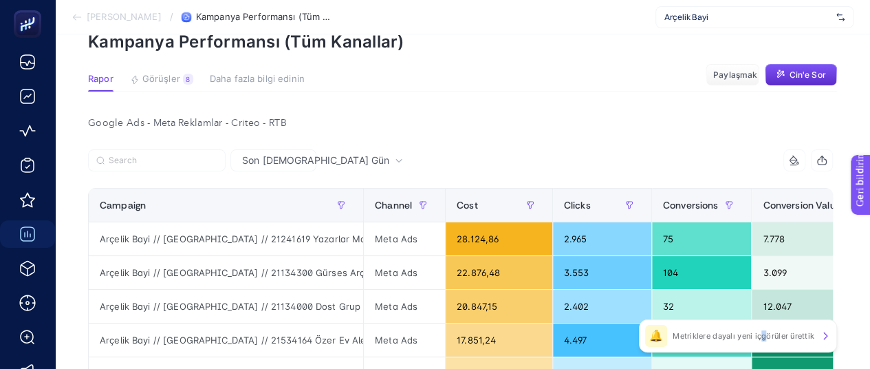
click at [764, 336] on font "Metriklere dayalı yeni içgörüler ürettik" at bounding box center [744, 336] width 142 height 10
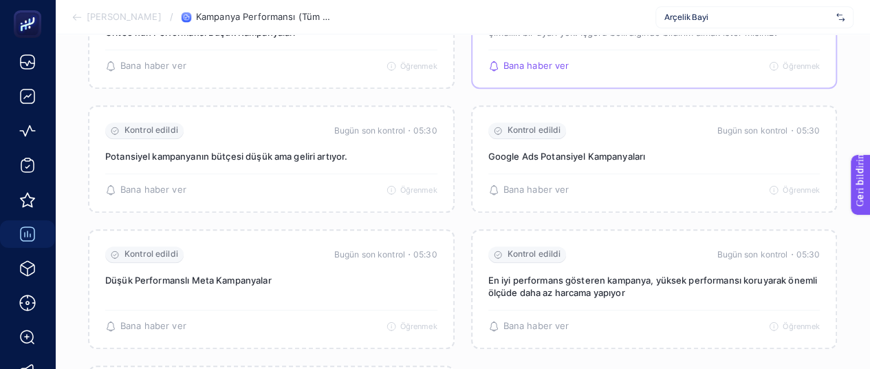
scroll to position [413, 0]
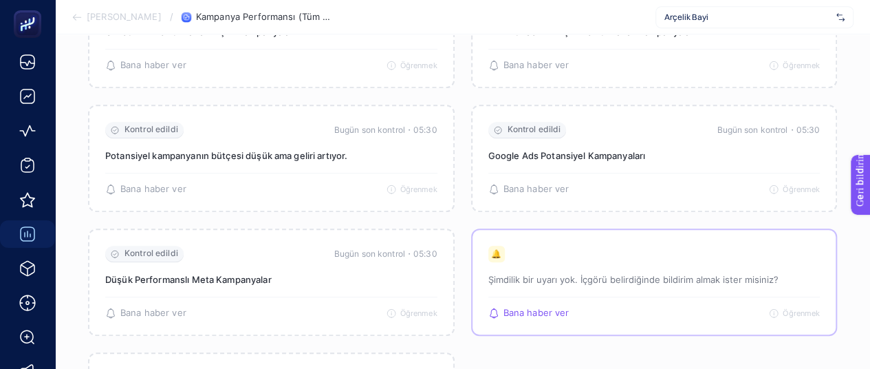
click at [547, 316] on font "Bana haber ver" at bounding box center [537, 312] width 66 height 11
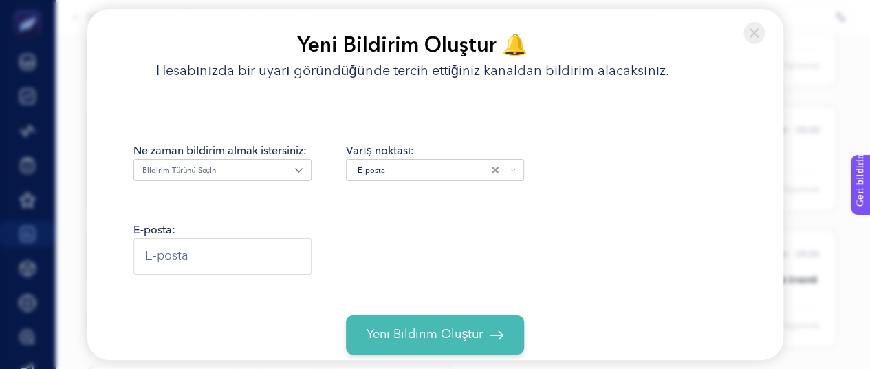
click at [760, 29] on img at bounding box center [755, 33] width 22 height 22
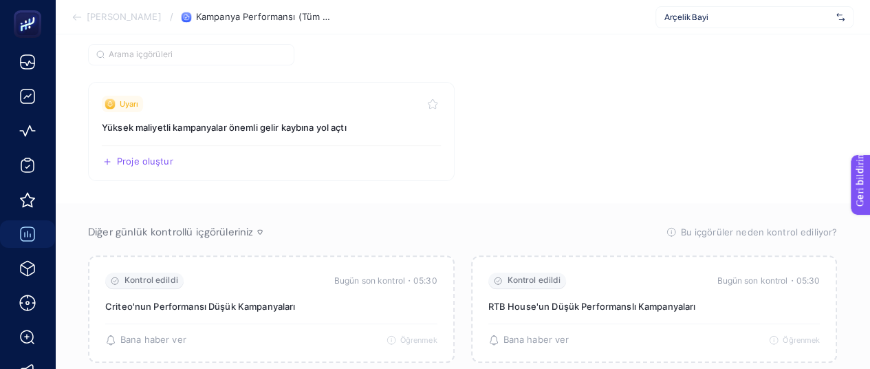
scroll to position [138, 0]
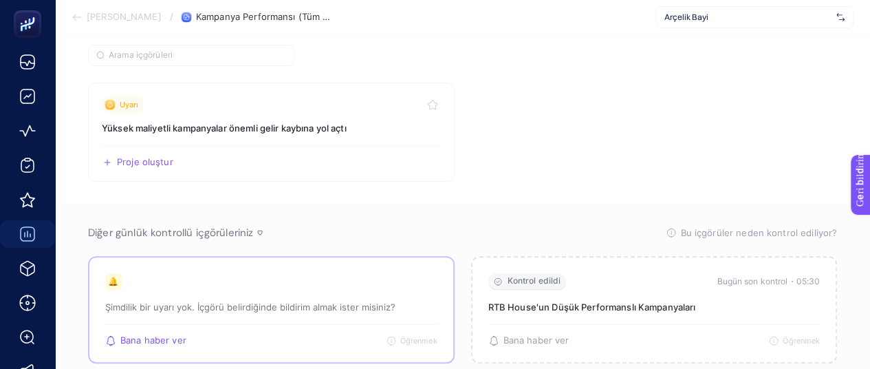
click at [152, 337] on font "Bana haber ver" at bounding box center [153, 339] width 66 height 11
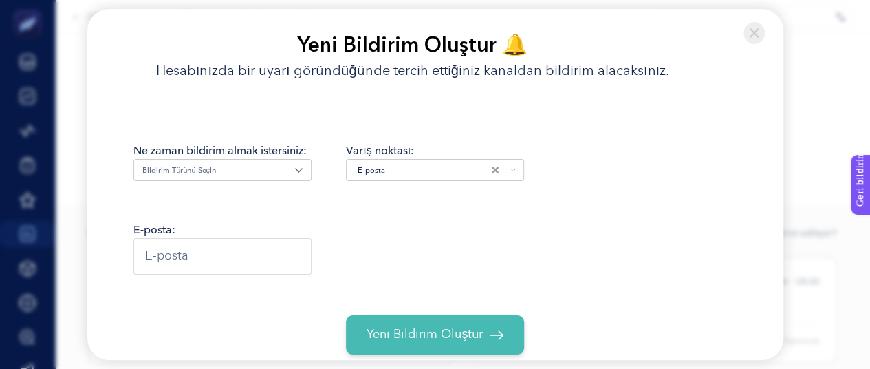
click at [267, 169] on input "Seçenek ara" at bounding box center [218, 170] width 153 height 12
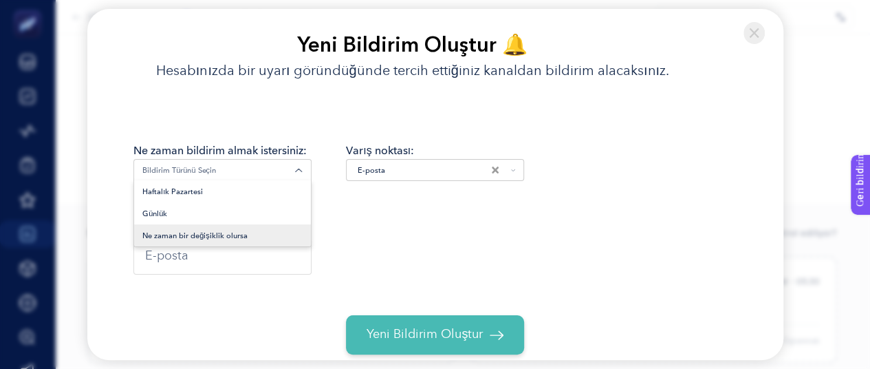
click at [243, 240] on font "Ne zaman bir değişiklik olursa" at bounding box center [194, 235] width 105 height 9
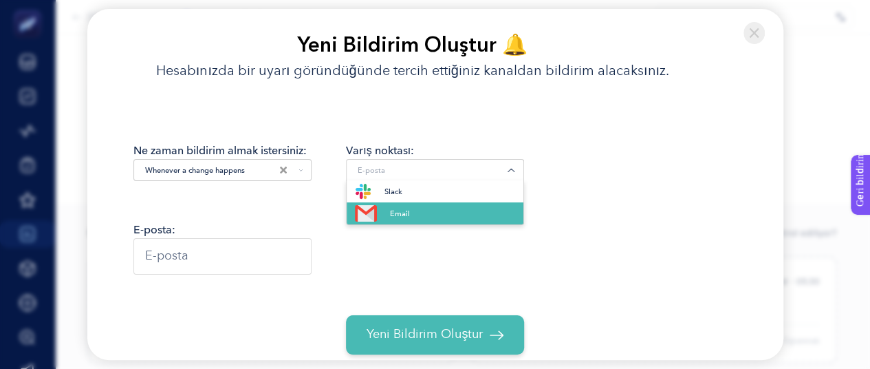
click at [416, 168] on input "Seçenek ara" at bounding box center [431, 170] width 153 height 12
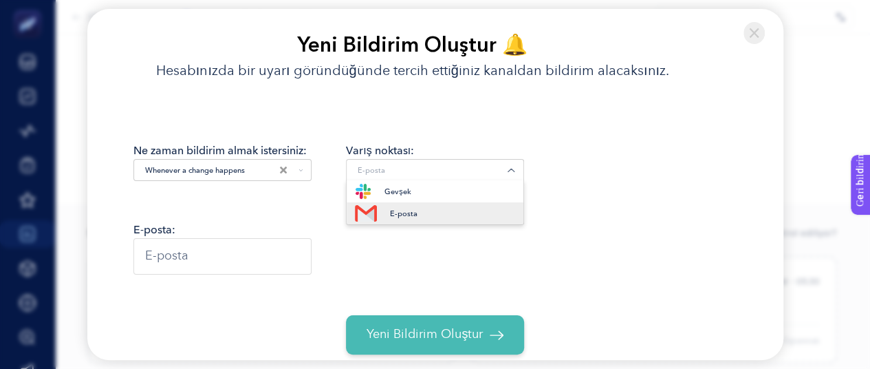
click at [398, 218] on font "E-posta" at bounding box center [404, 213] width 28 height 9
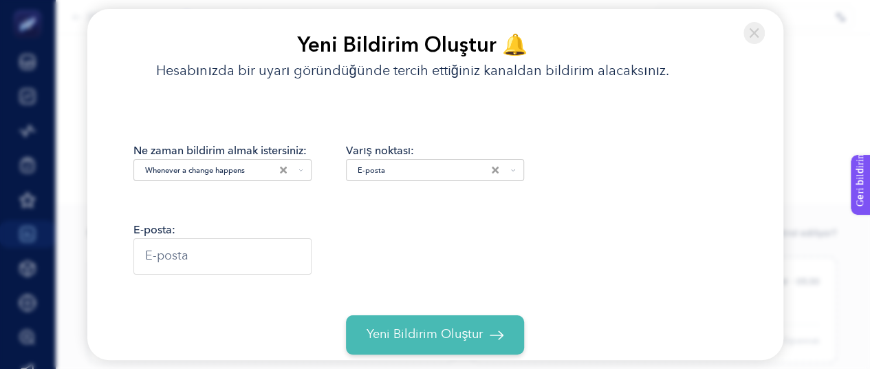
click at [215, 259] on input "text" at bounding box center [222, 256] width 178 height 36
type input "[EMAIL_ADDRESS][DOMAIN_NAME]"
click at [405, 327] on span "Yeni Bildirim Oluştur" at bounding box center [425, 334] width 116 height 19
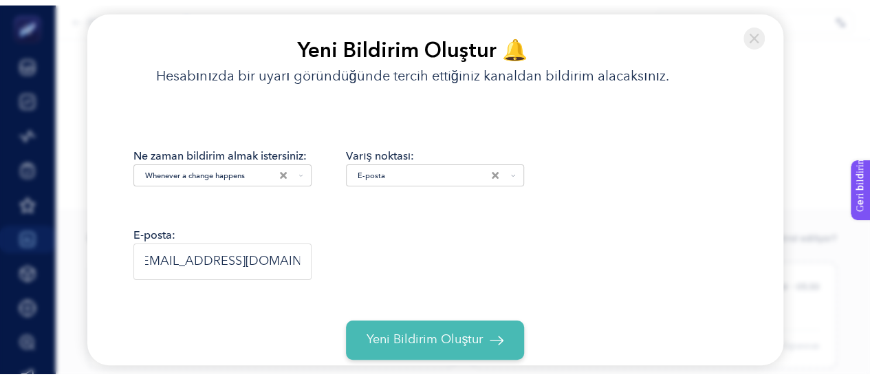
scroll to position [0, 0]
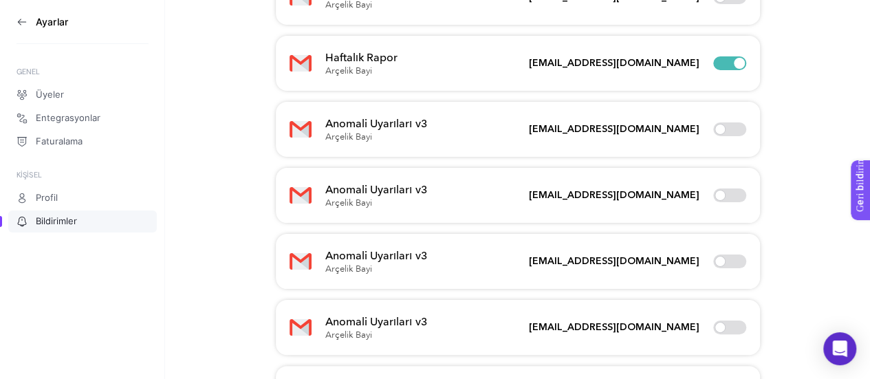
click at [23, 23] on icon at bounding box center [22, 22] width 11 height 11
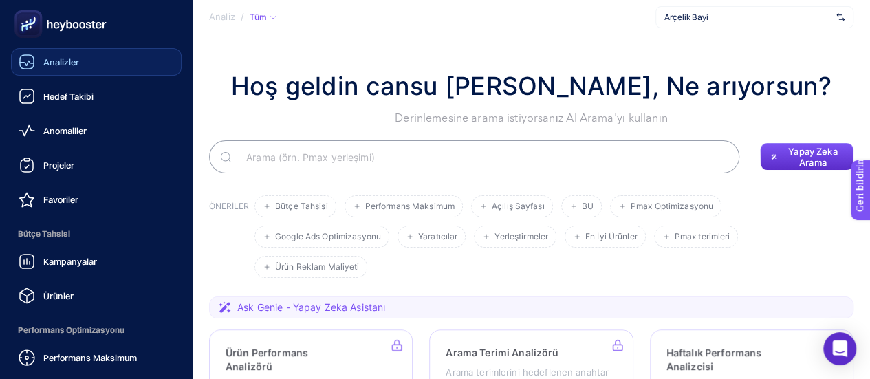
click at [56, 52] on link "Analizler" at bounding box center [96, 62] width 171 height 28
click at [57, 61] on font "Analizler" at bounding box center [61, 61] width 37 height 11
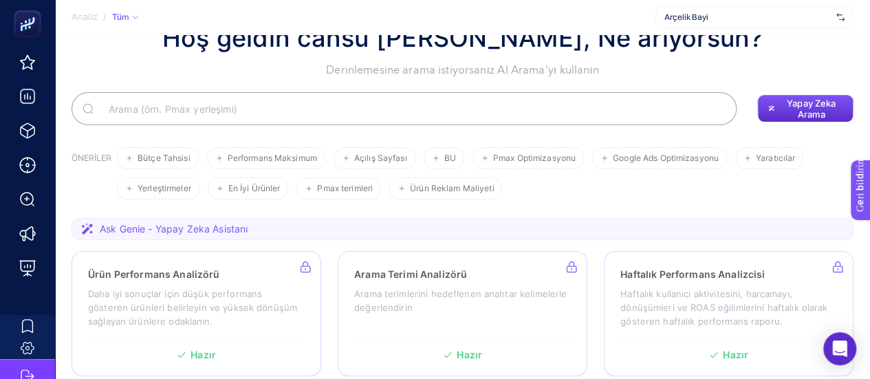
scroll to position [69, 0]
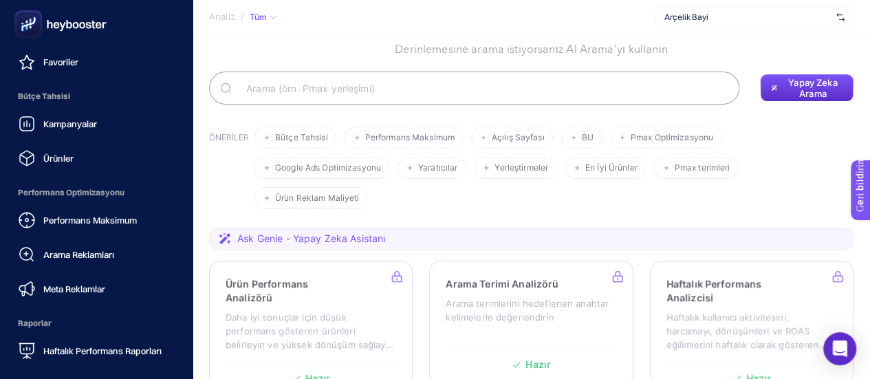
click at [29, 28] on rect at bounding box center [28, 24] width 23 height 23
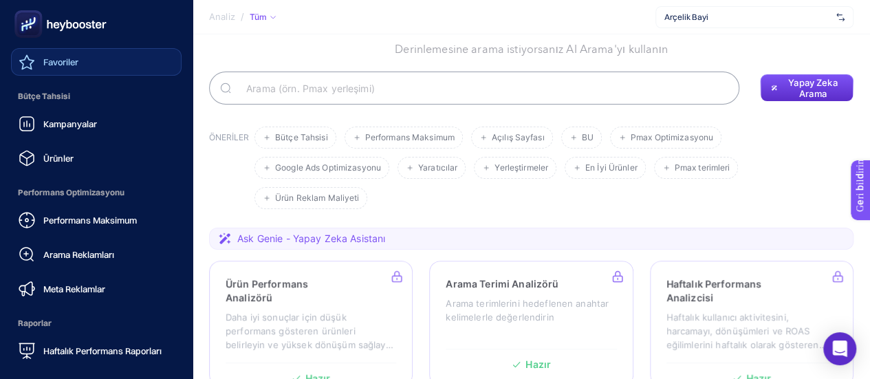
click at [55, 65] on font "Favoriler" at bounding box center [60, 61] width 35 height 11
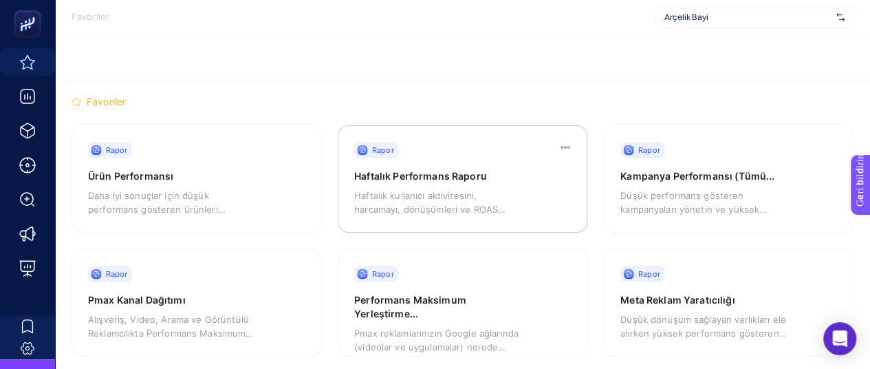
click at [388, 155] on span "Rapor" at bounding box center [383, 150] width 22 height 11
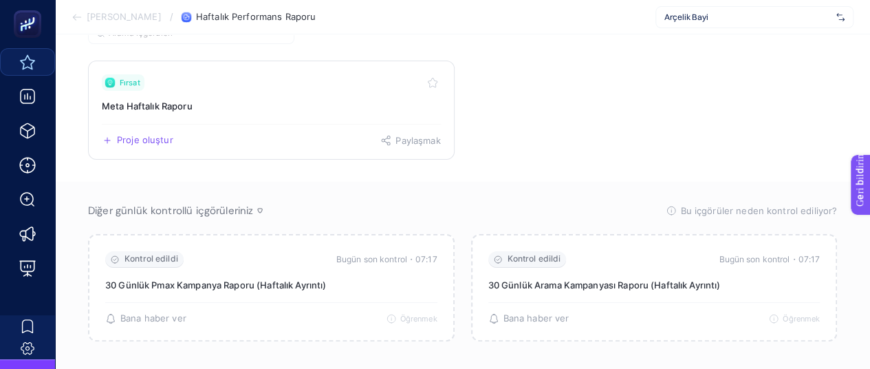
scroll to position [165, 0]
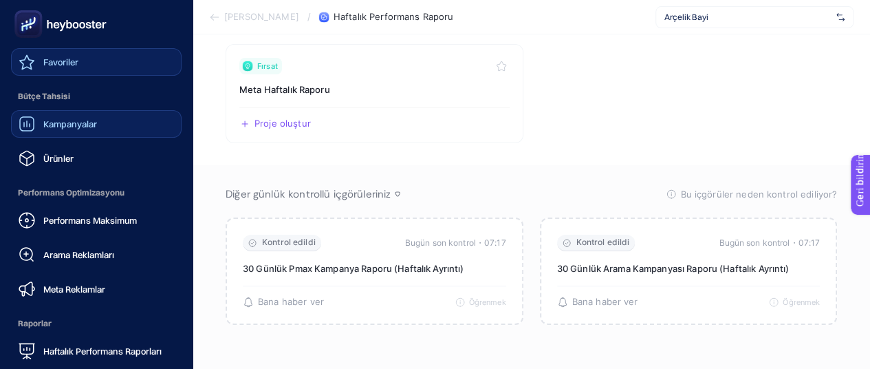
click at [95, 128] on font "Kampanyalar" at bounding box center [70, 123] width 54 height 11
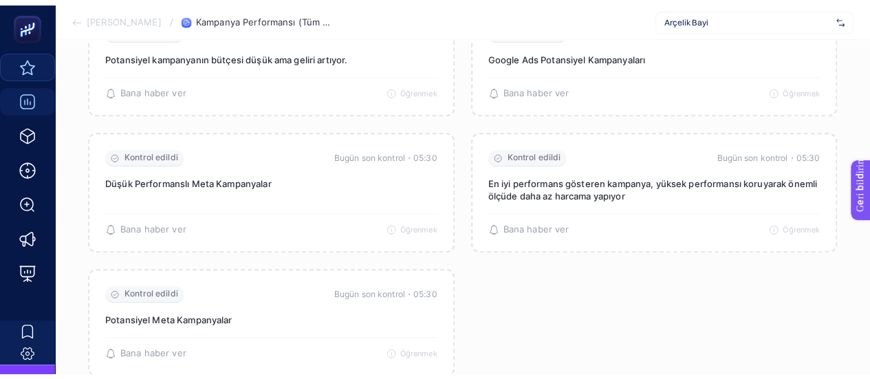
scroll to position [559, 0]
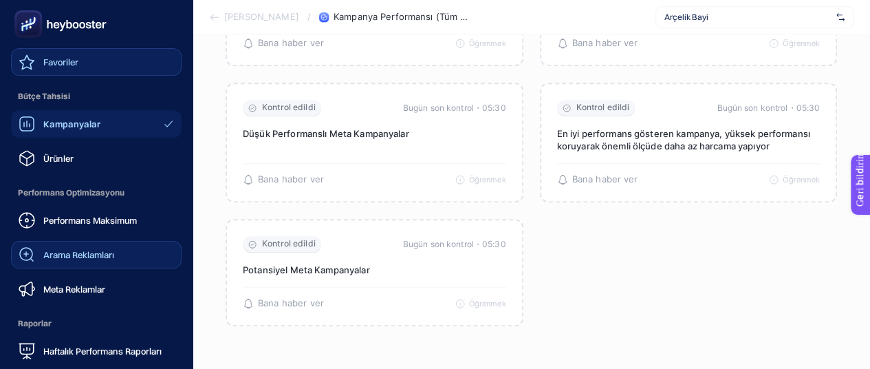
click at [83, 254] on font "Arama Reklamları" at bounding box center [78, 254] width 71 height 11
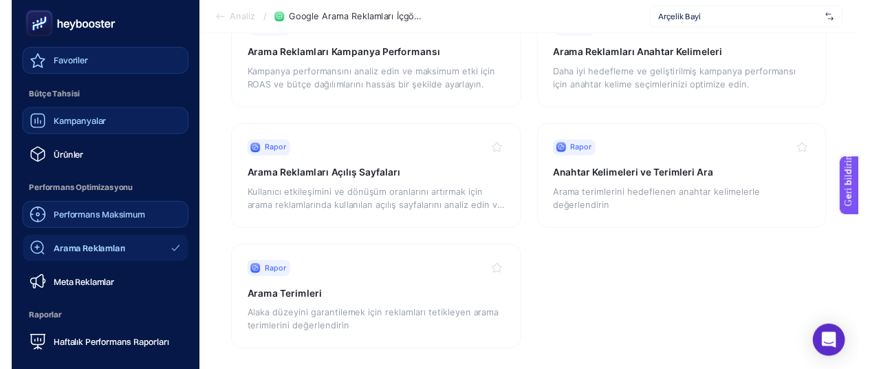
scroll to position [355, 0]
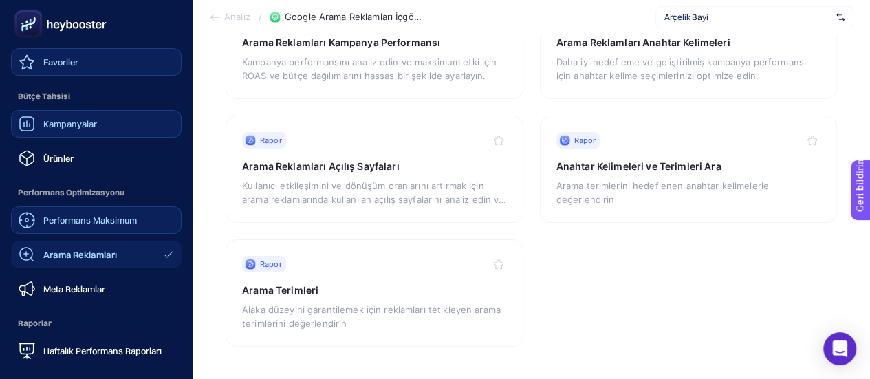
click at [91, 221] on font "Performans Maksimum" at bounding box center [90, 220] width 94 height 11
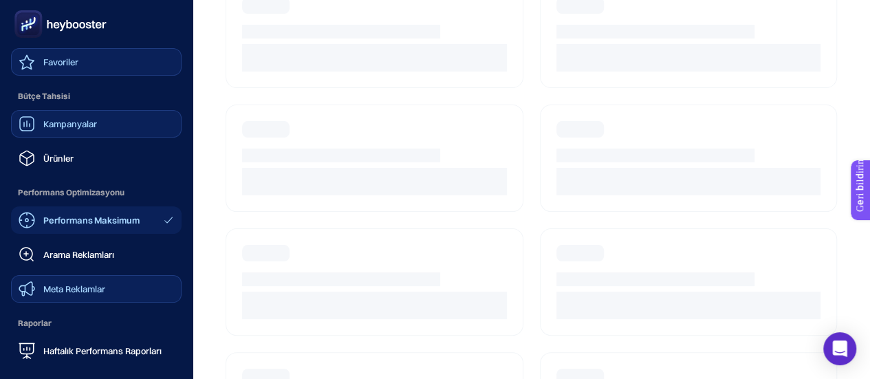
click at [77, 286] on font "Meta Reklamlar" at bounding box center [74, 288] width 62 height 11
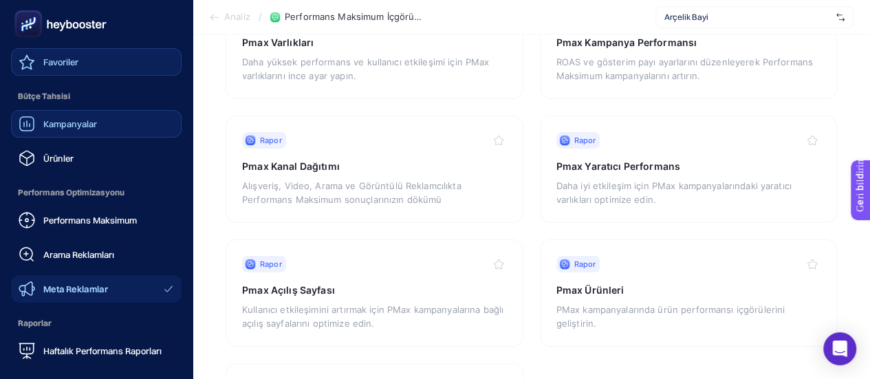
click at [77, 286] on font "Meta Reklamlar" at bounding box center [75, 288] width 65 height 11
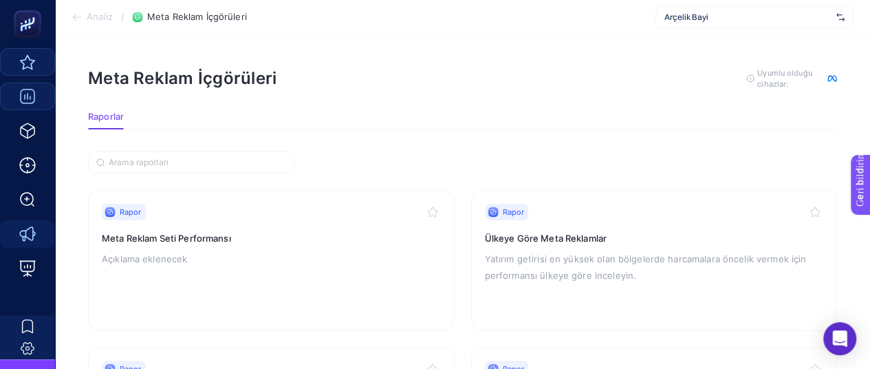
click at [253, 240] on h3 "Meta Reklam Seti Performansı" at bounding box center [271, 238] width 339 height 14
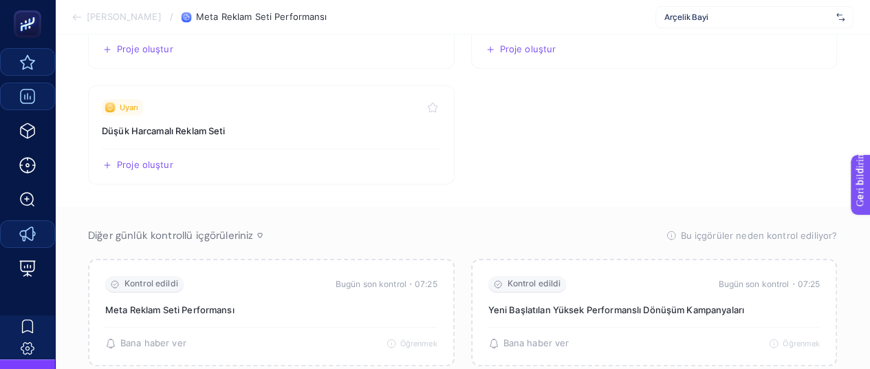
scroll to position [275, 0]
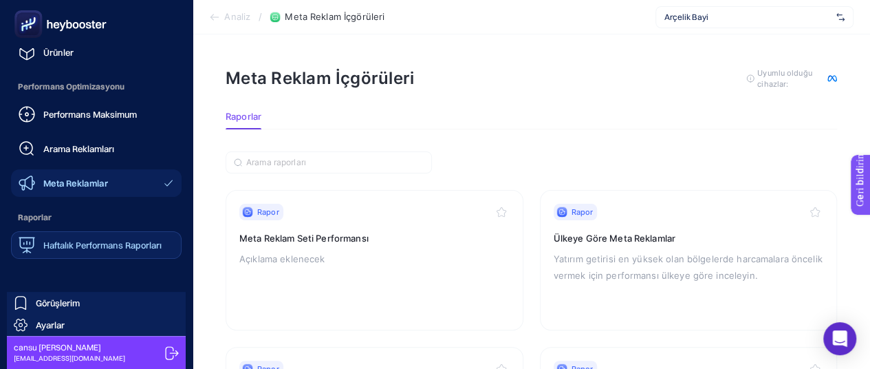
click at [96, 243] on font "Haftalık Performans Raporları" at bounding box center [102, 244] width 118 height 11
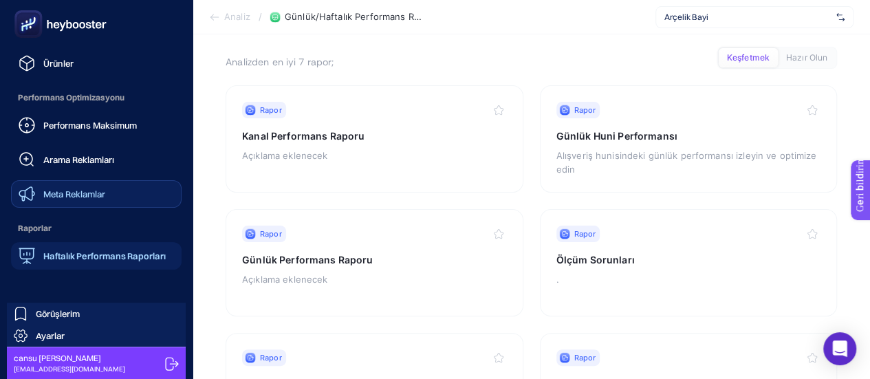
scroll to position [206, 0]
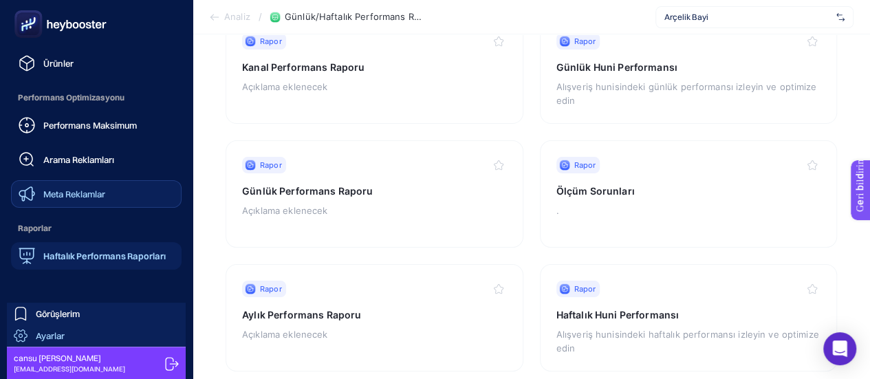
click at [58, 336] on font "Ayarlar" at bounding box center [50, 335] width 29 height 11
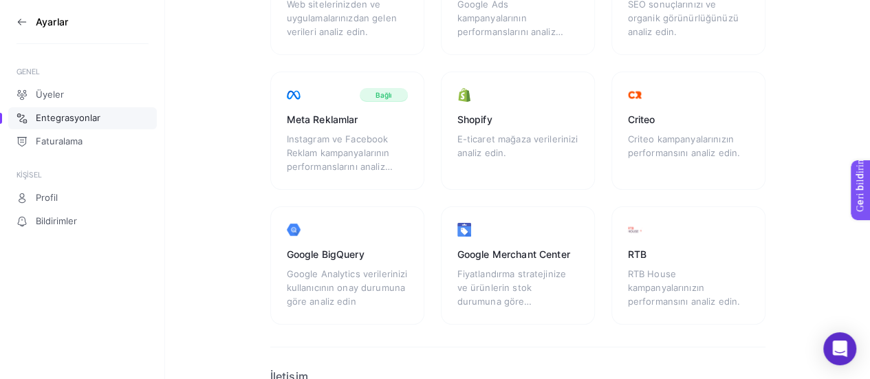
click at [28, 27] on section "Ayarlar" at bounding box center [83, 22] width 132 height 44
click at [21, 16] on section "Ayarlar" at bounding box center [83, 22] width 132 height 44
click at [20, 23] on icon at bounding box center [19, 22] width 3 height 6
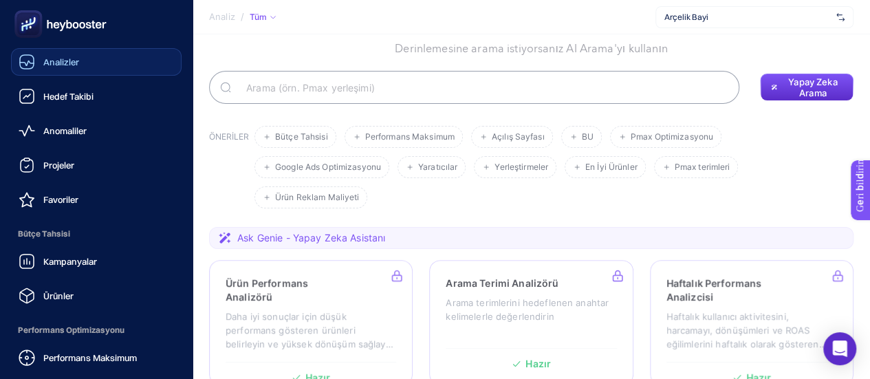
scroll to position [69, 0]
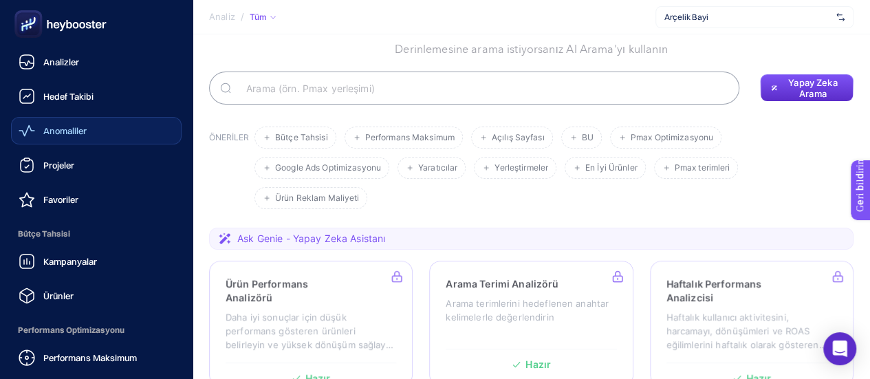
click at [86, 130] on font "Anomaliler" at bounding box center [64, 130] width 43 height 11
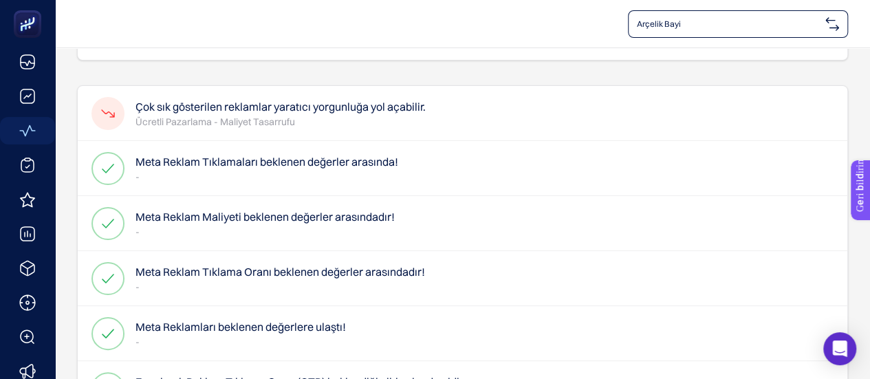
click at [217, 100] on font "Çok sık gösterilen reklamlar yaratıcı yorgunluğa yol açabilir." at bounding box center [281, 107] width 290 height 14
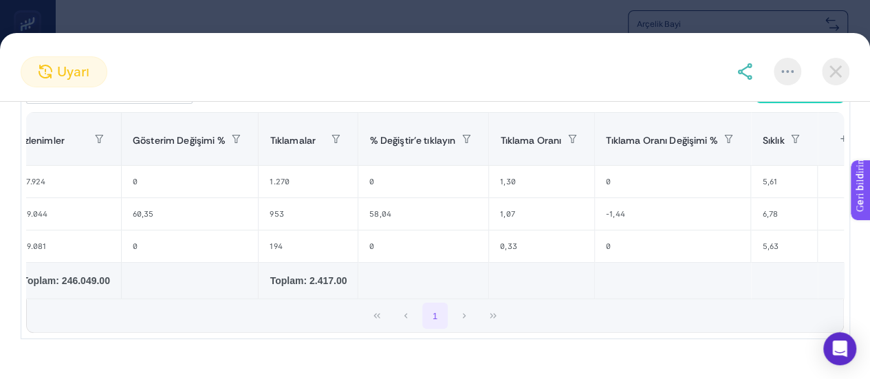
scroll to position [0, 644]
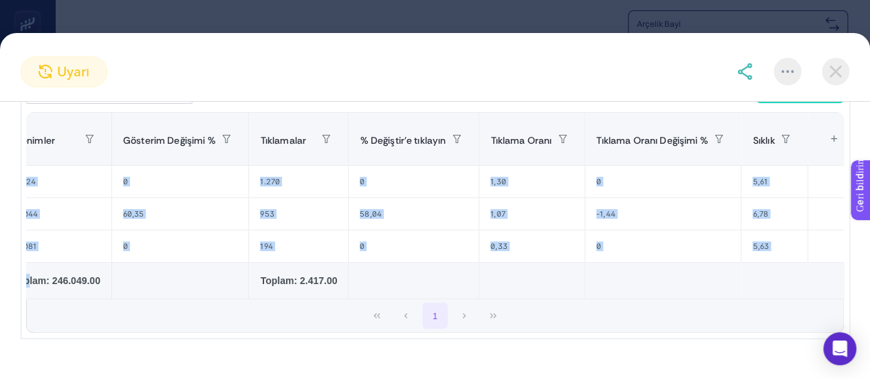
drag, startPoint x: 650, startPoint y: 331, endPoint x: 29, endPoint y: 290, distance: 622.0
click at [29, 290] on div "boş paint-bucket-solid İhracat Kampanya Reklam Seti Reklamlar Maliyet İzlenimle…" at bounding box center [435, 204] width 818 height 258
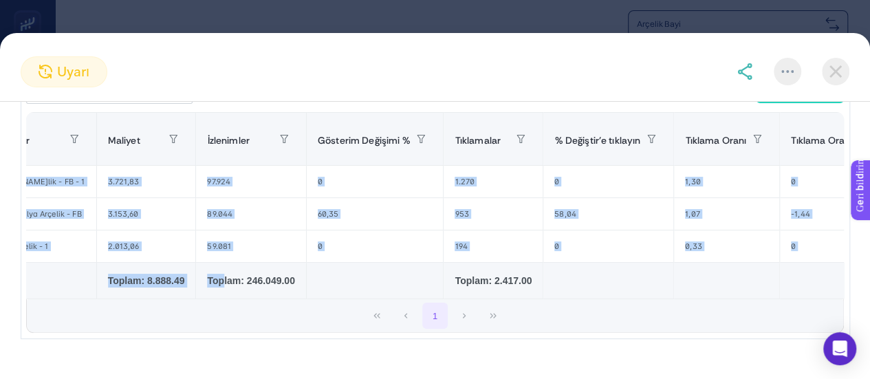
scroll to position [0, 0]
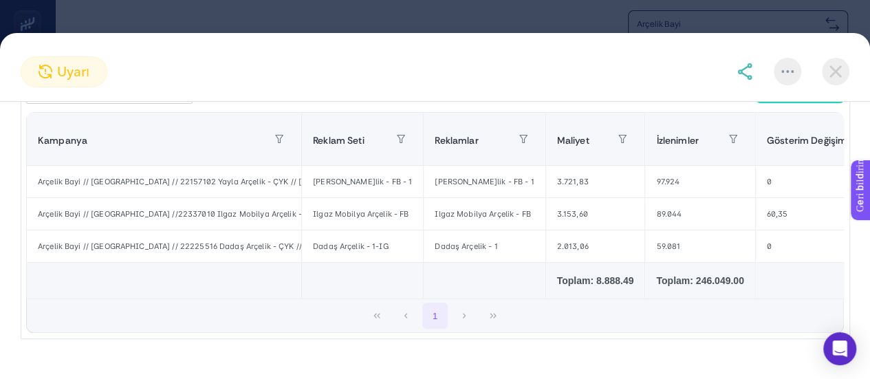
click at [646, 31] on section "uyarı Çok sık gösterilen reklamlar yaratıcı yorgunluğa yol açabilir. Proje oluş…" at bounding box center [435, 189] width 870 height 379
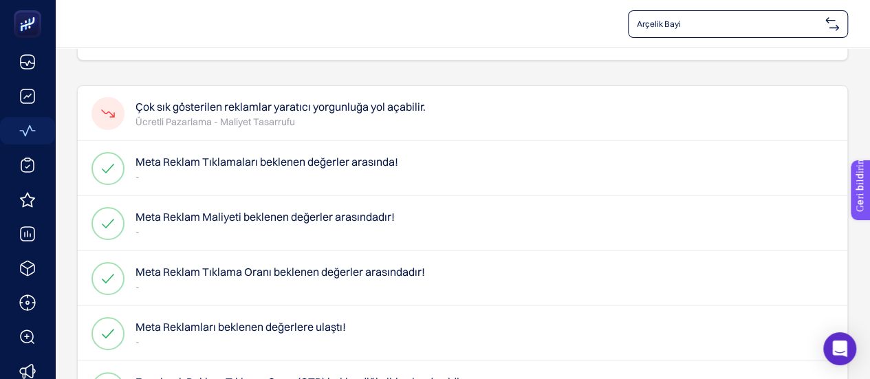
click at [165, 171] on p "-" at bounding box center [267, 177] width 263 height 14
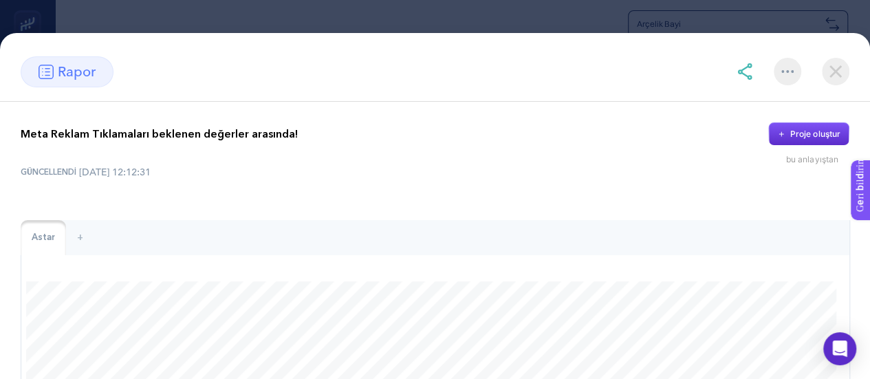
click at [536, 12] on section "rapor Meta Reklam Tıklamaları beklenen değerler arasında! Proje oluştur bu anla…" at bounding box center [435, 189] width 870 height 379
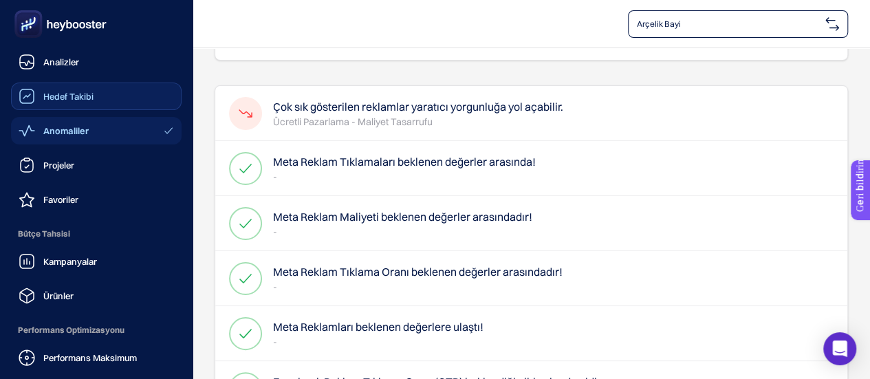
click at [34, 96] on div "Hedef Takibi" at bounding box center [56, 96] width 75 height 17
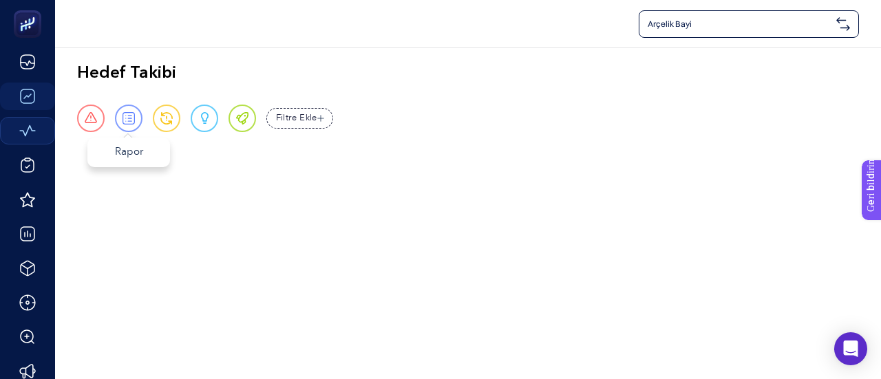
click at [135, 125] on div "Rapor" at bounding box center [129, 119] width 28 height 28
click at [166, 124] on span at bounding box center [166, 118] width 12 height 12
click at [314, 120] on font "Filtre Ekle" at bounding box center [296, 117] width 41 height 12
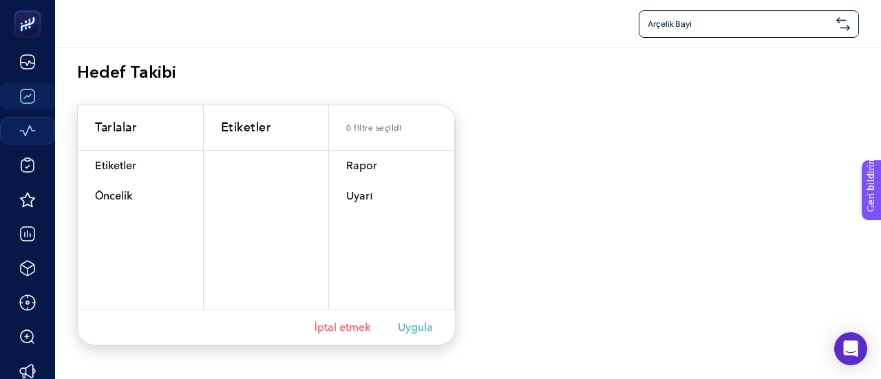
click at [348, 325] on font "İptal etmek" at bounding box center [342, 327] width 56 height 13
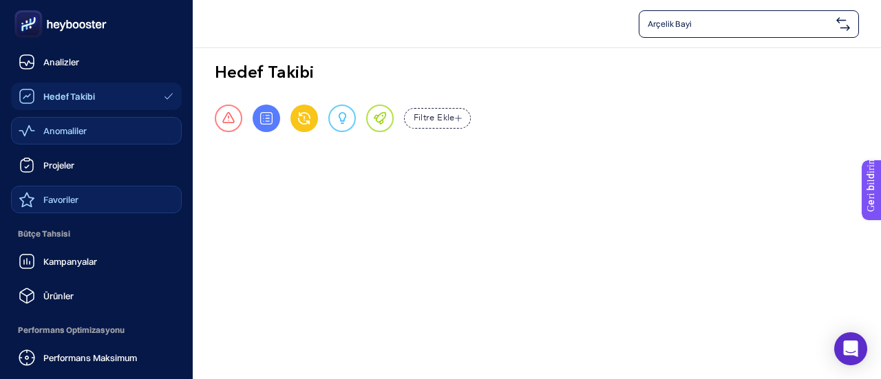
click at [88, 198] on link "Favoriler" at bounding box center [96, 200] width 171 height 28
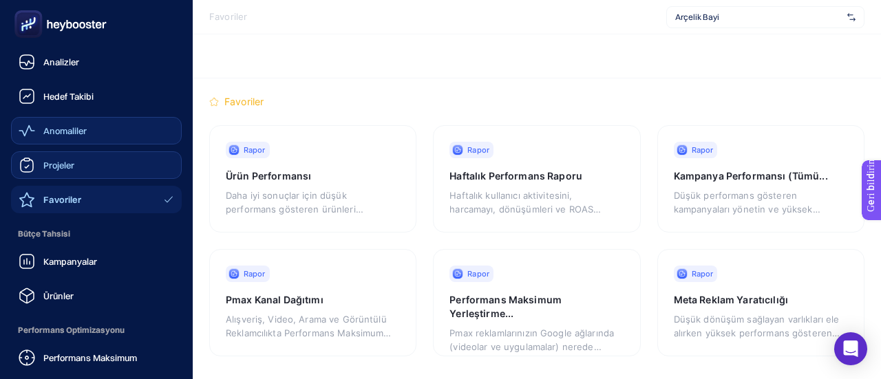
click at [65, 172] on div "Projeler" at bounding box center [47, 165] width 56 height 17
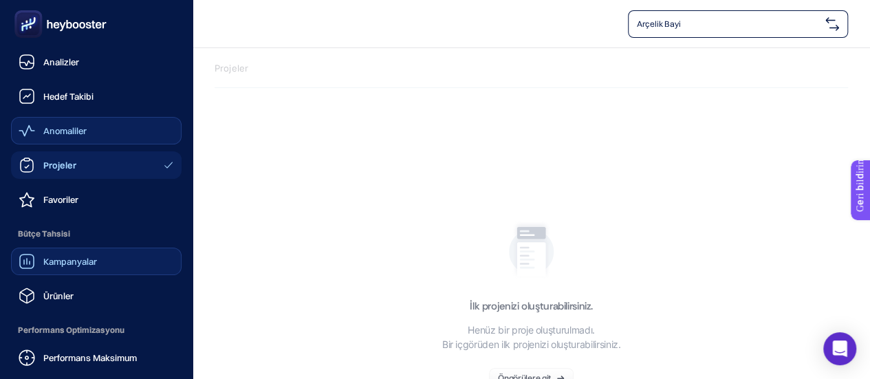
click at [72, 266] on font "Kampanyalar" at bounding box center [70, 261] width 54 height 11
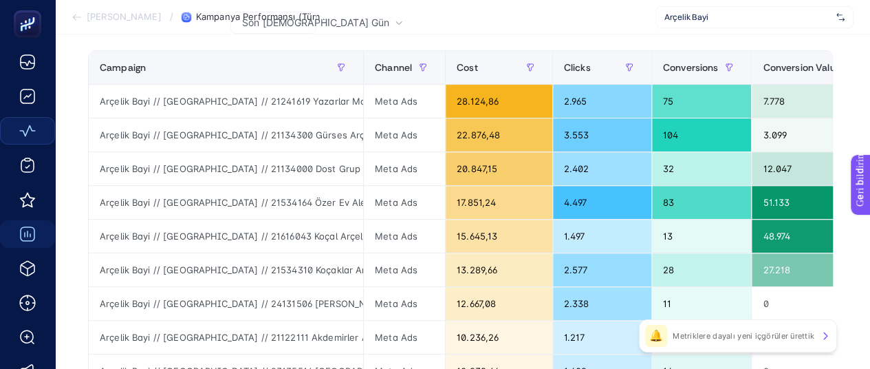
scroll to position [206, 6]
click at [724, 342] on div "🔔 Metriklere dayalı yeni içgörüler ürettik" at bounding box center [738, 335] width 198 height 33
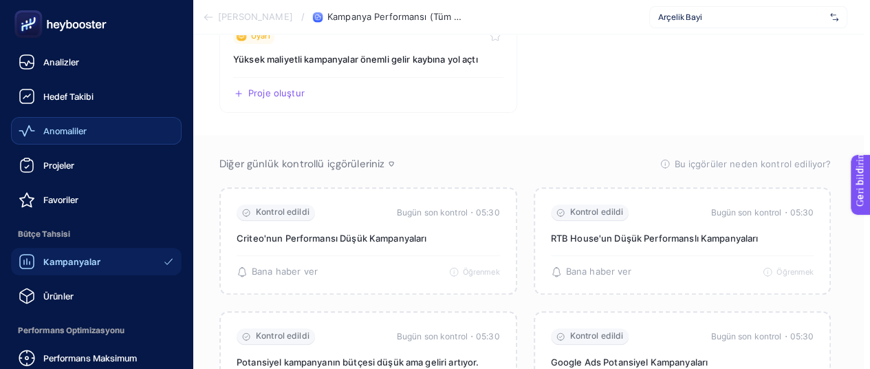
click at [74, 258] on font "Kampanyalar" at bounding box center [71, 261] width 57 height 11
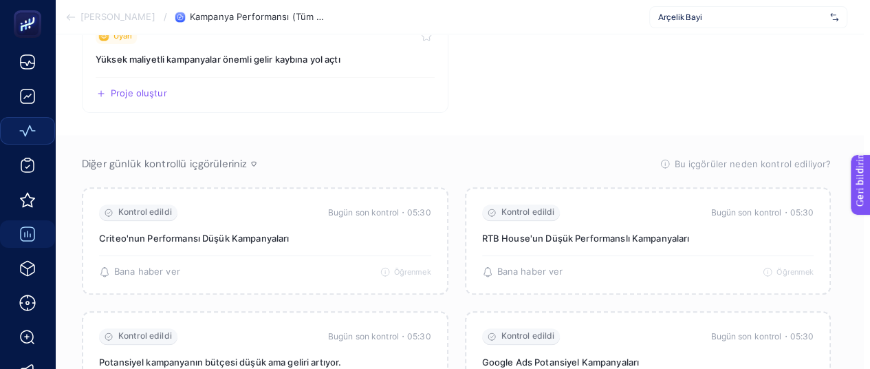
click at [81, 21] on font "[PERSON_NAME]" at bounding box center [118, 16] width 75 height 11
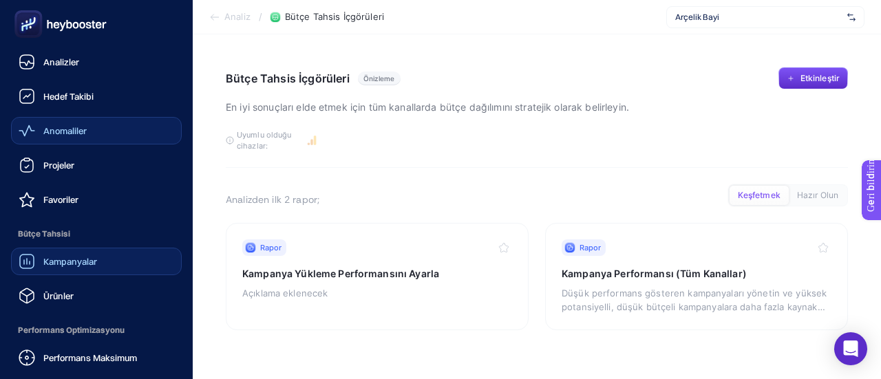
click at [76, 268] on div "Kampanyalar" at bounding box center [58, 261] width 78 height 17
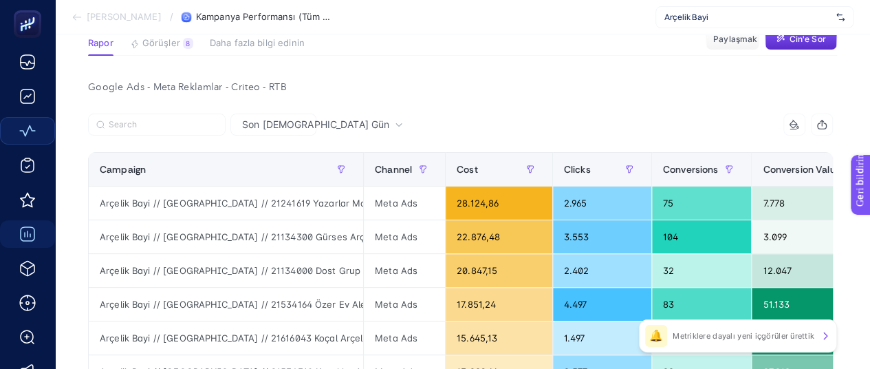
scroll to position [138, 6]
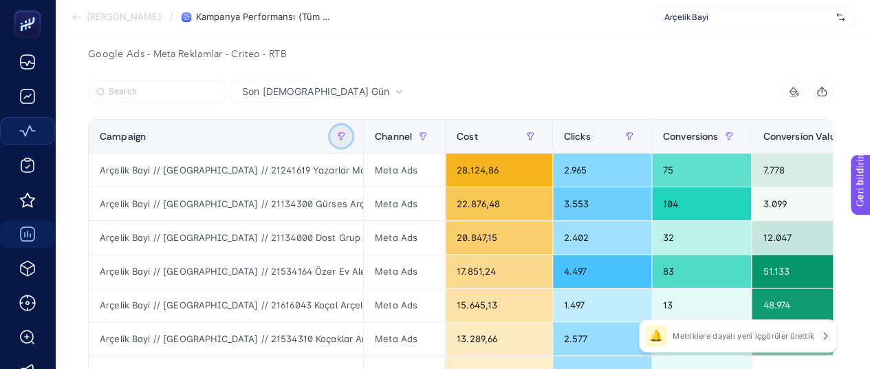
click at [337, 131] on button "button" at bounding box center [341, 136] width 22 height 22
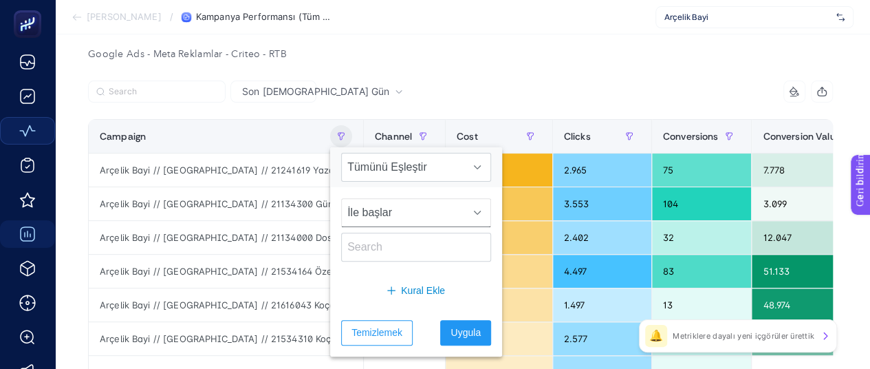
click at [428, 211] on span "İle başlar" at bounding box center [403, 213] width 122 height 28
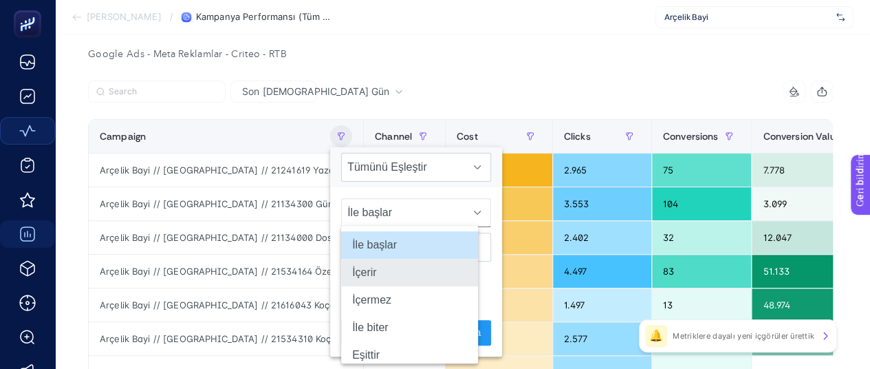
click at [400, 269] on li "İçerir" at bounding box center [409, 273] width 137 height 28
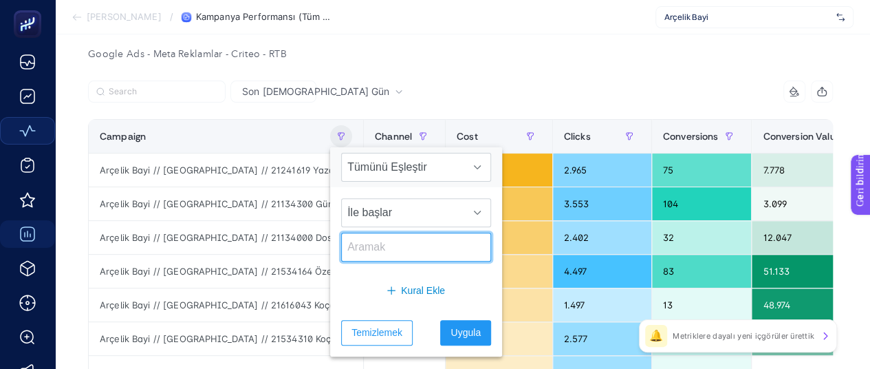
click at [396, 255] on input "text" at bounding box center [416, 247] width 150 height 29
type input "cb"
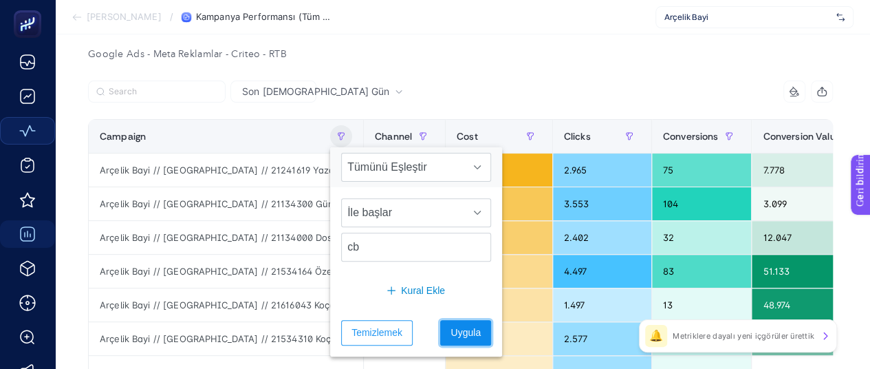
click at [459, 332] on font "Uygula" at bounding box center [466, 332] width 30 height 11
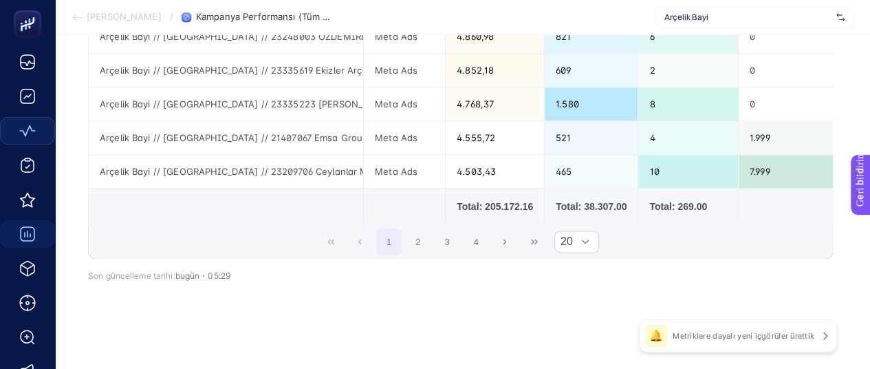
scroll to position [708, 6]
